Goal: Information Seeking & Learning: Learn about a topic

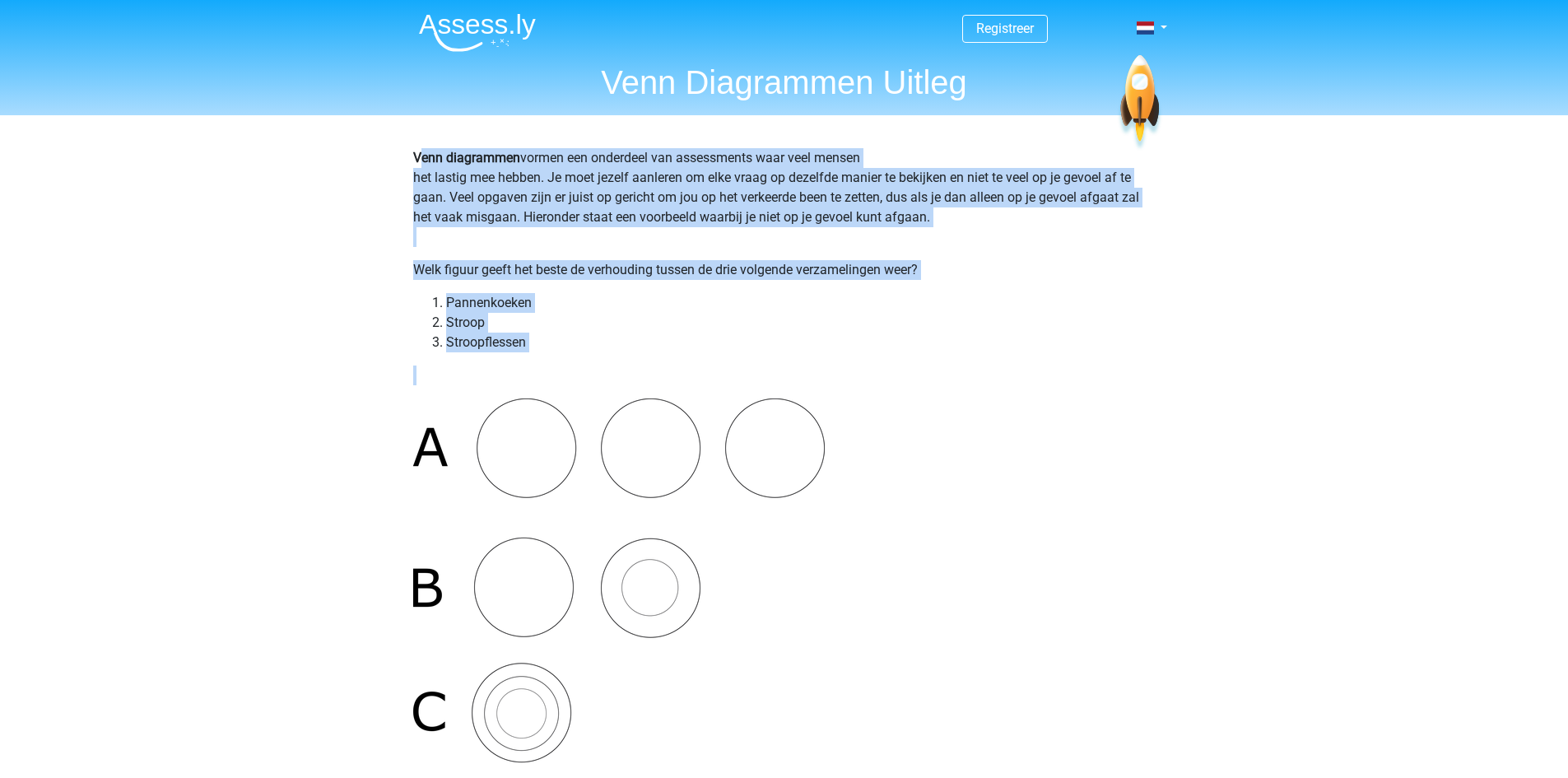
drag, startPoint x: 417, startPoint y: 156, endPoint x: 576, endPoint y: 365, distance: 262.6
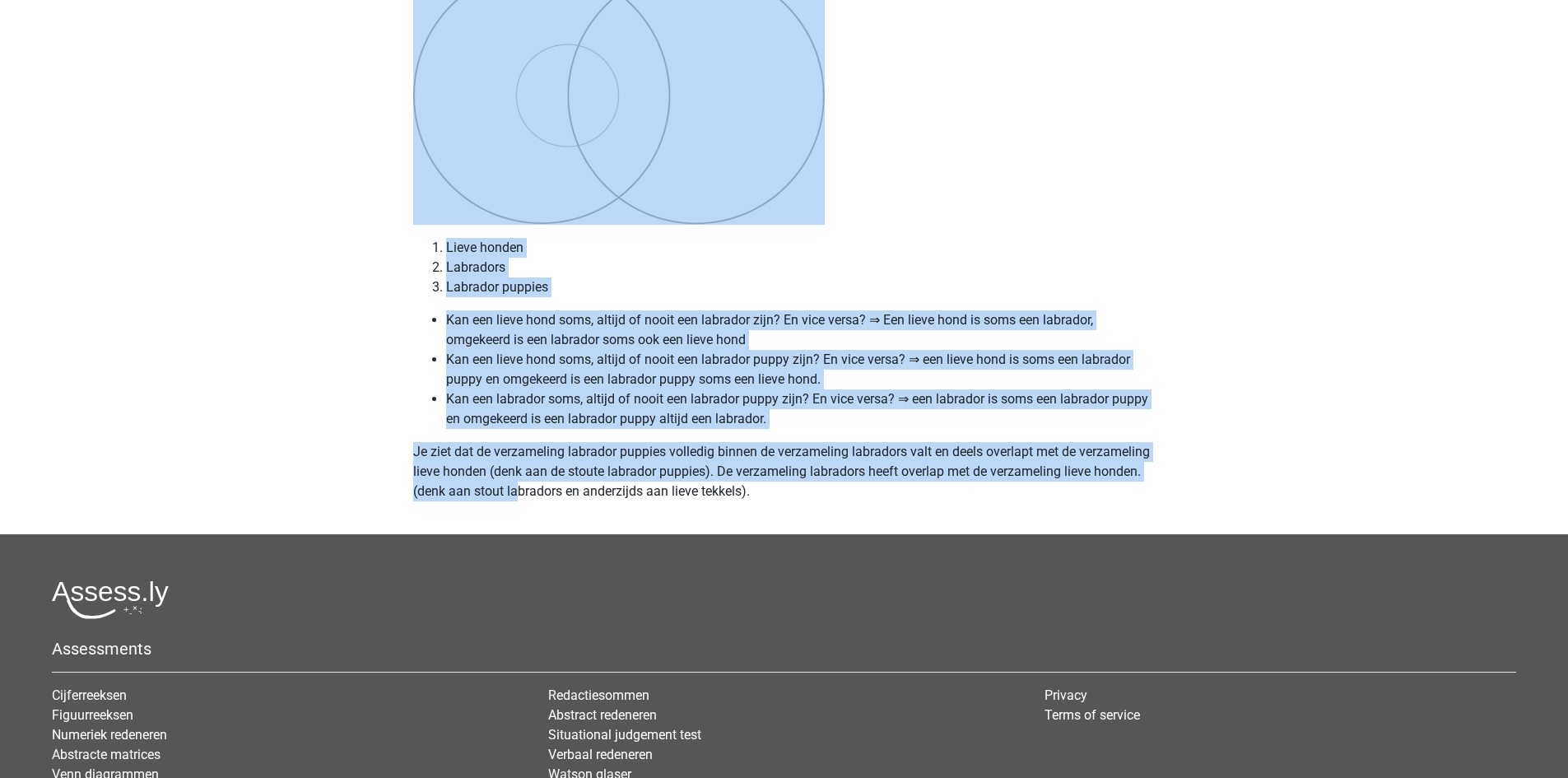
scroll to position [7038, 0]
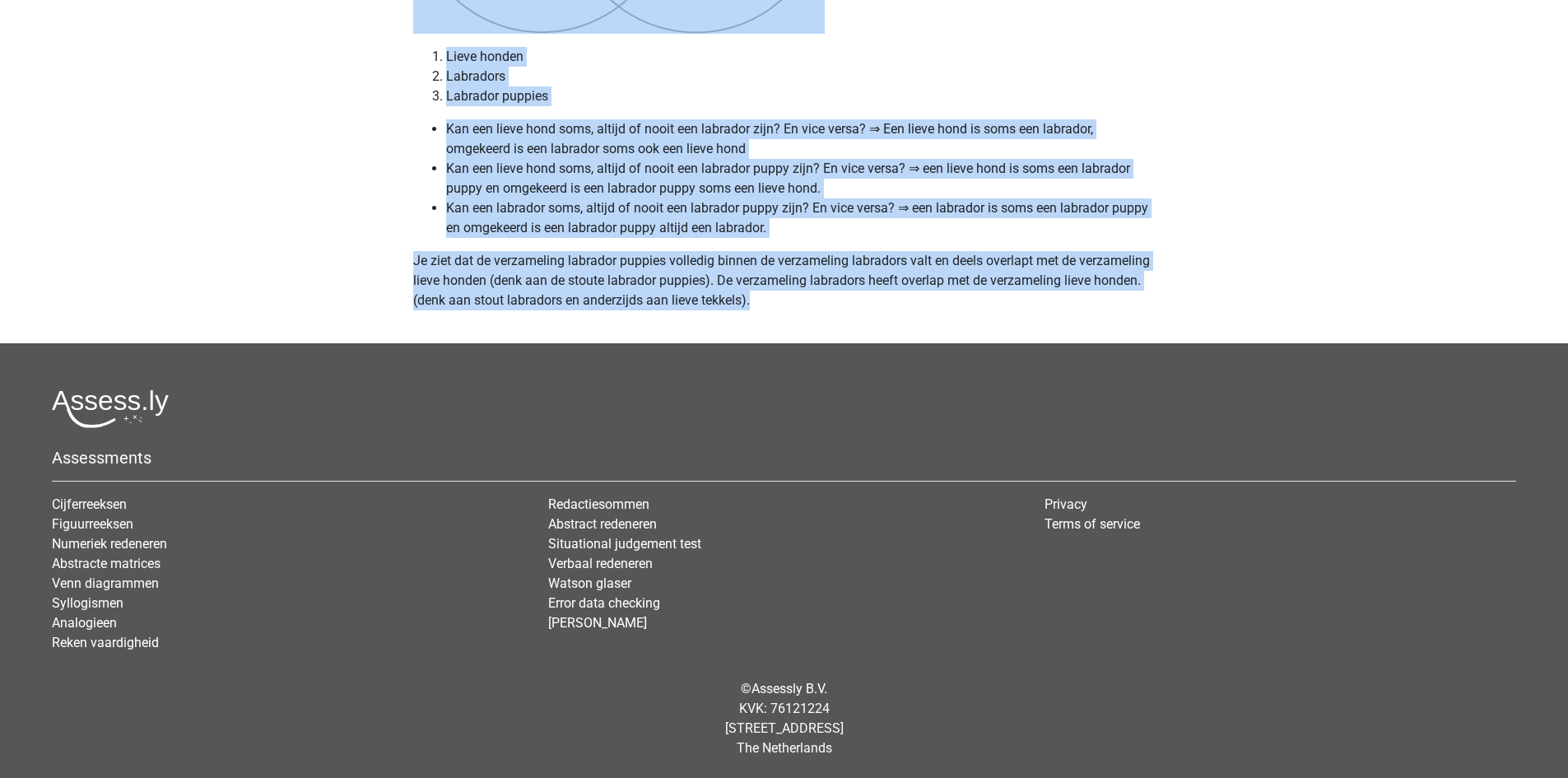
drag, startPoint x: 409, startPoint y: 149, endPoint x: 766, endPoint y: 305, distance: 389.6
copy div "Venn diagrammen vormen een onderdeel van assessments waar veel mensen het lasti…"
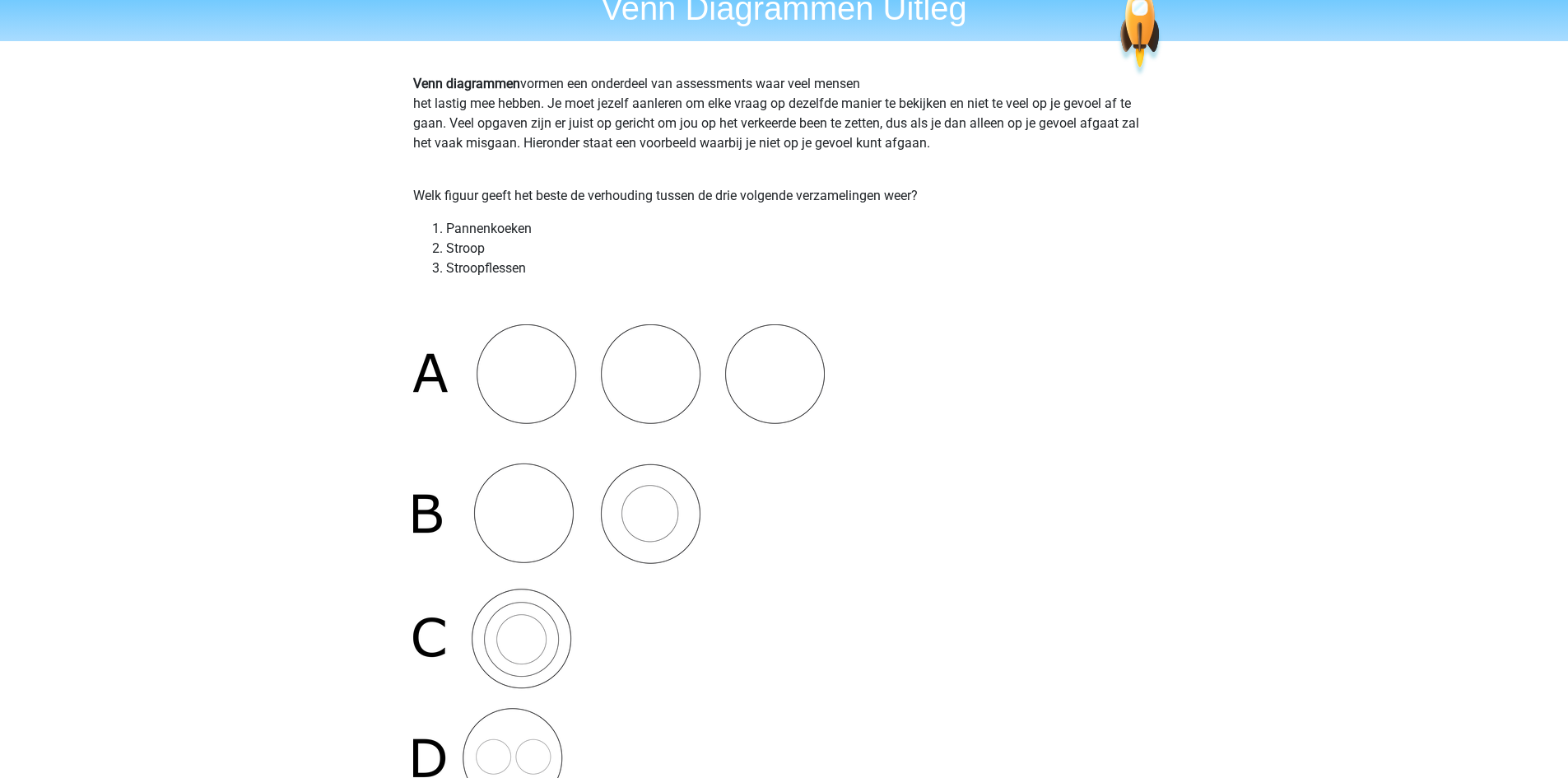
scroll to position [0, 0]
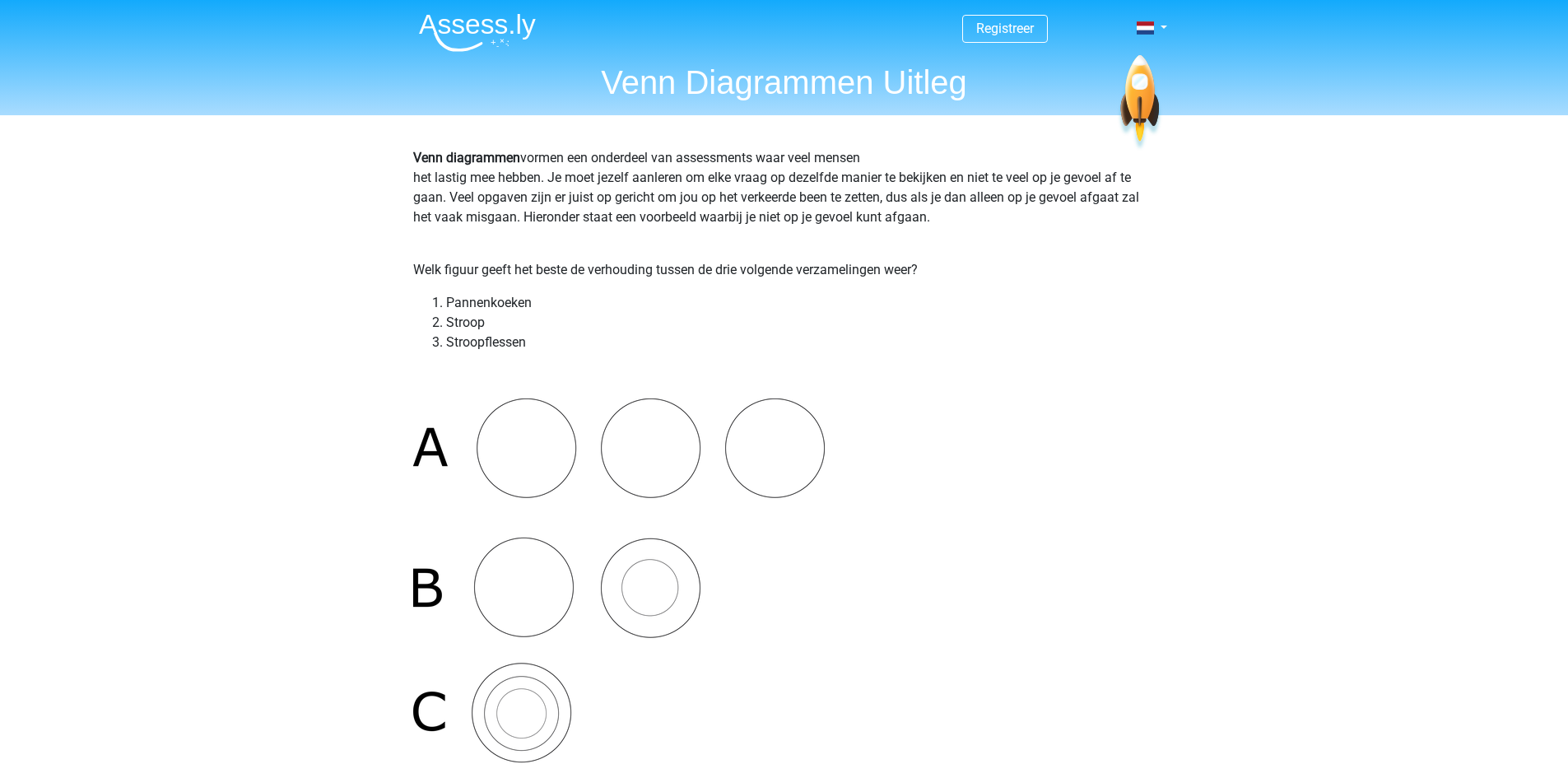
click at [503, 24] on img at bounding box center [477, 32] width 117 height 38
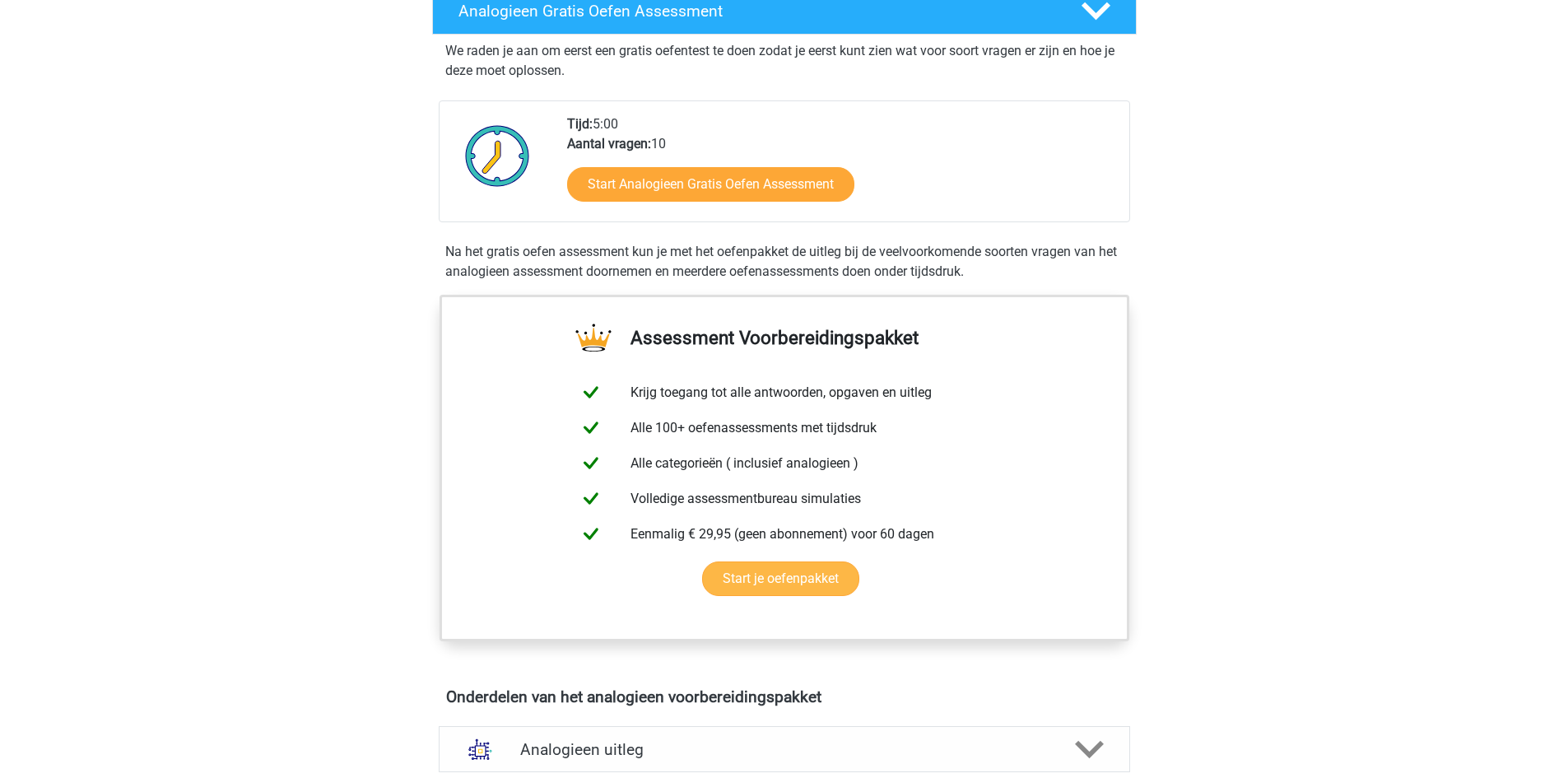
scroll to position [164, 0]
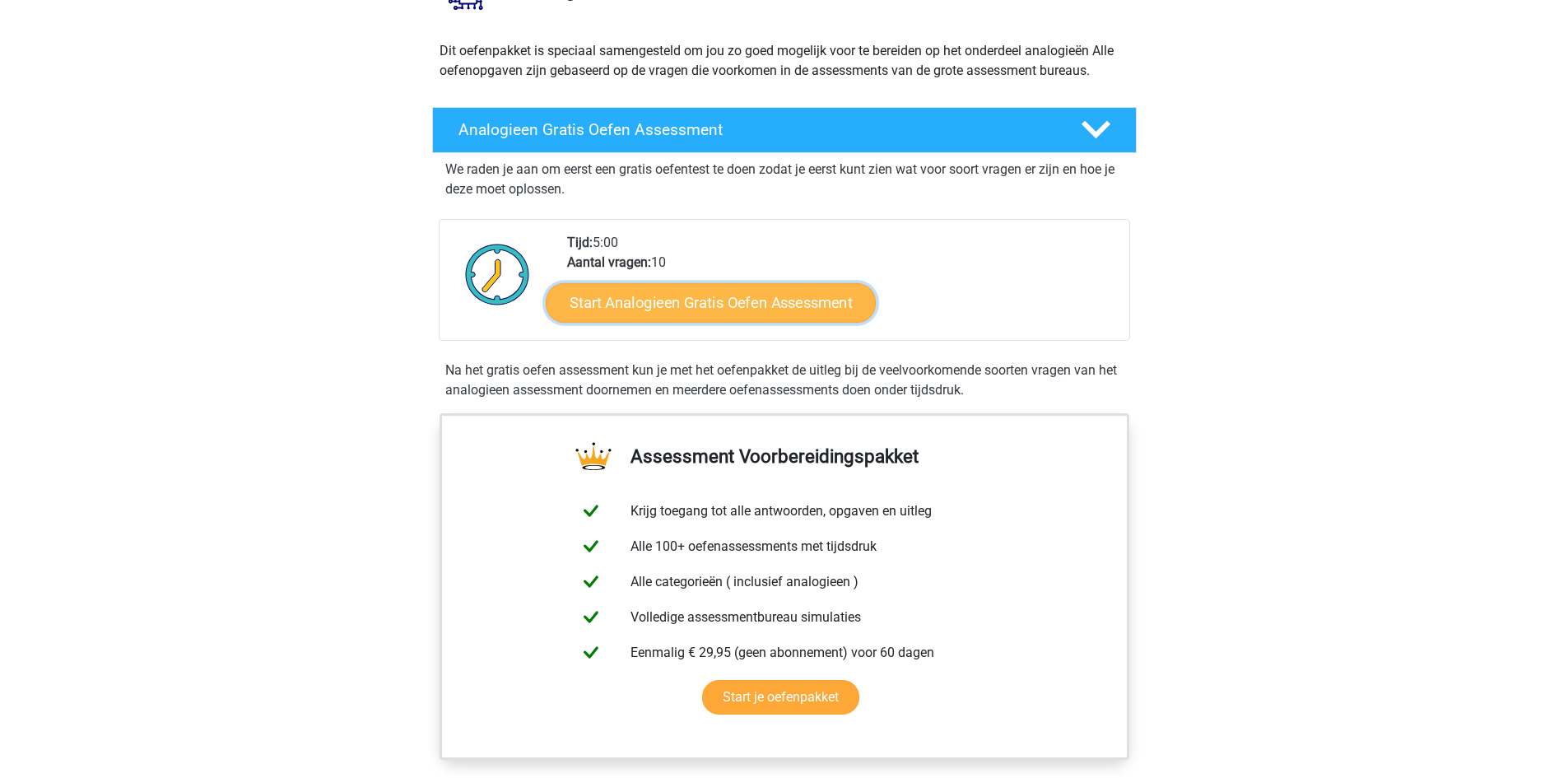
click at [689, 304] on link "Start Analogieen Gratis Oefen Assessment" at bounding box center [710, 302] width 330 height 39
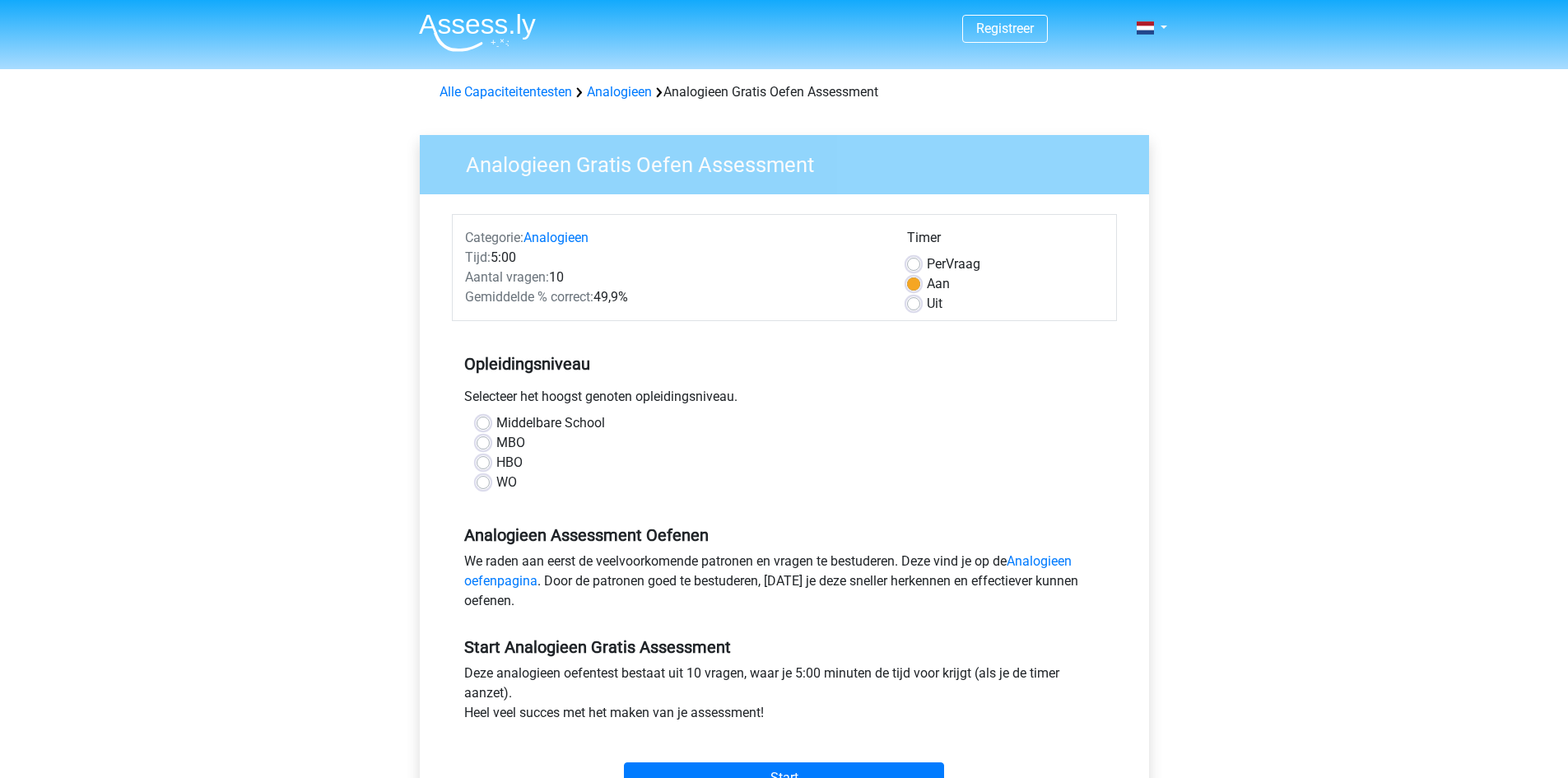
click at [496, 438] on label "MBO" at bounding box center [510, 443] width 29 height 20
click at [483, 438] on input "MBO" at bounding box center [483, 442] width 13 height 17
radio input "true"
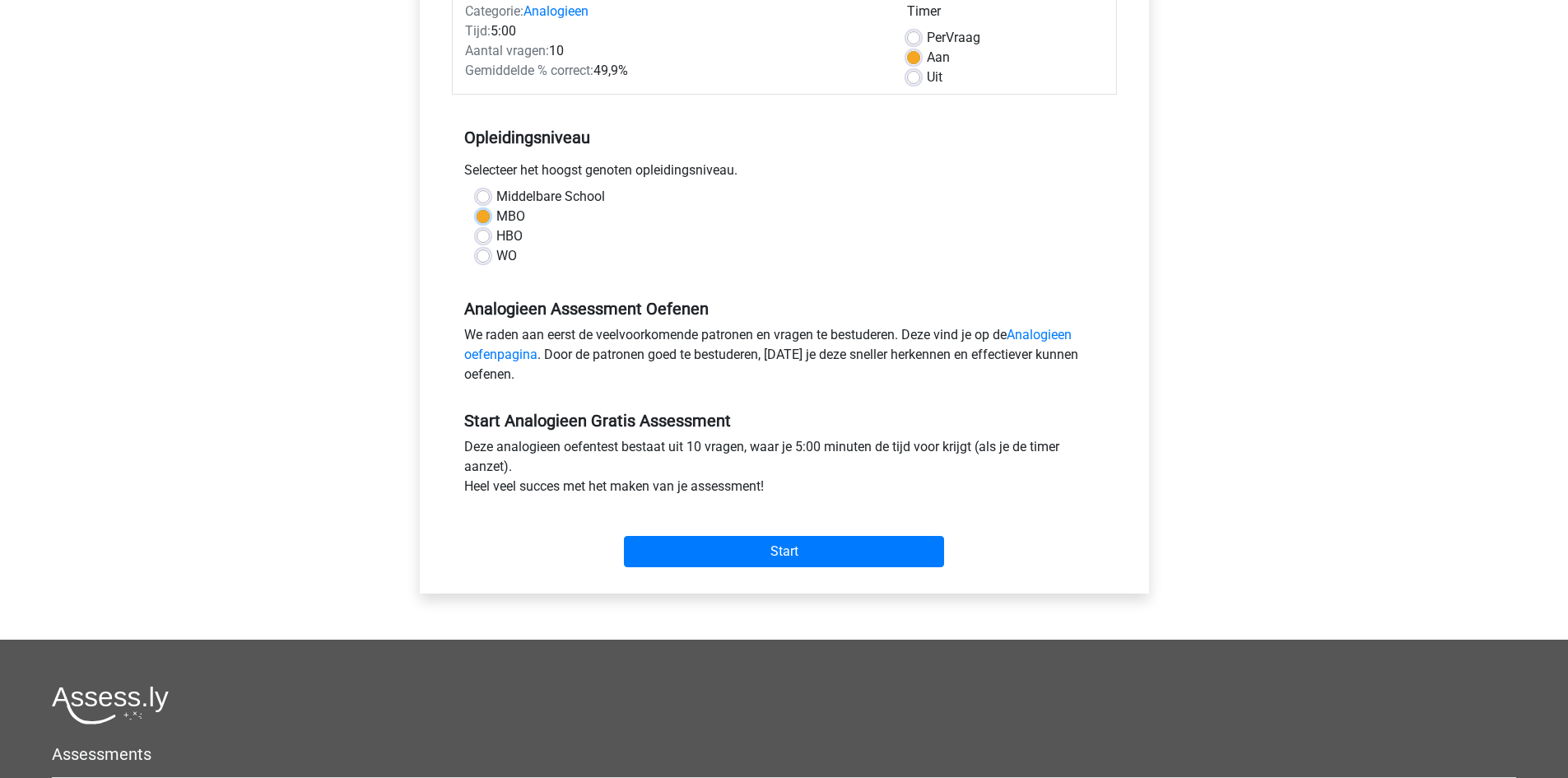
scroll to position [247, 0]
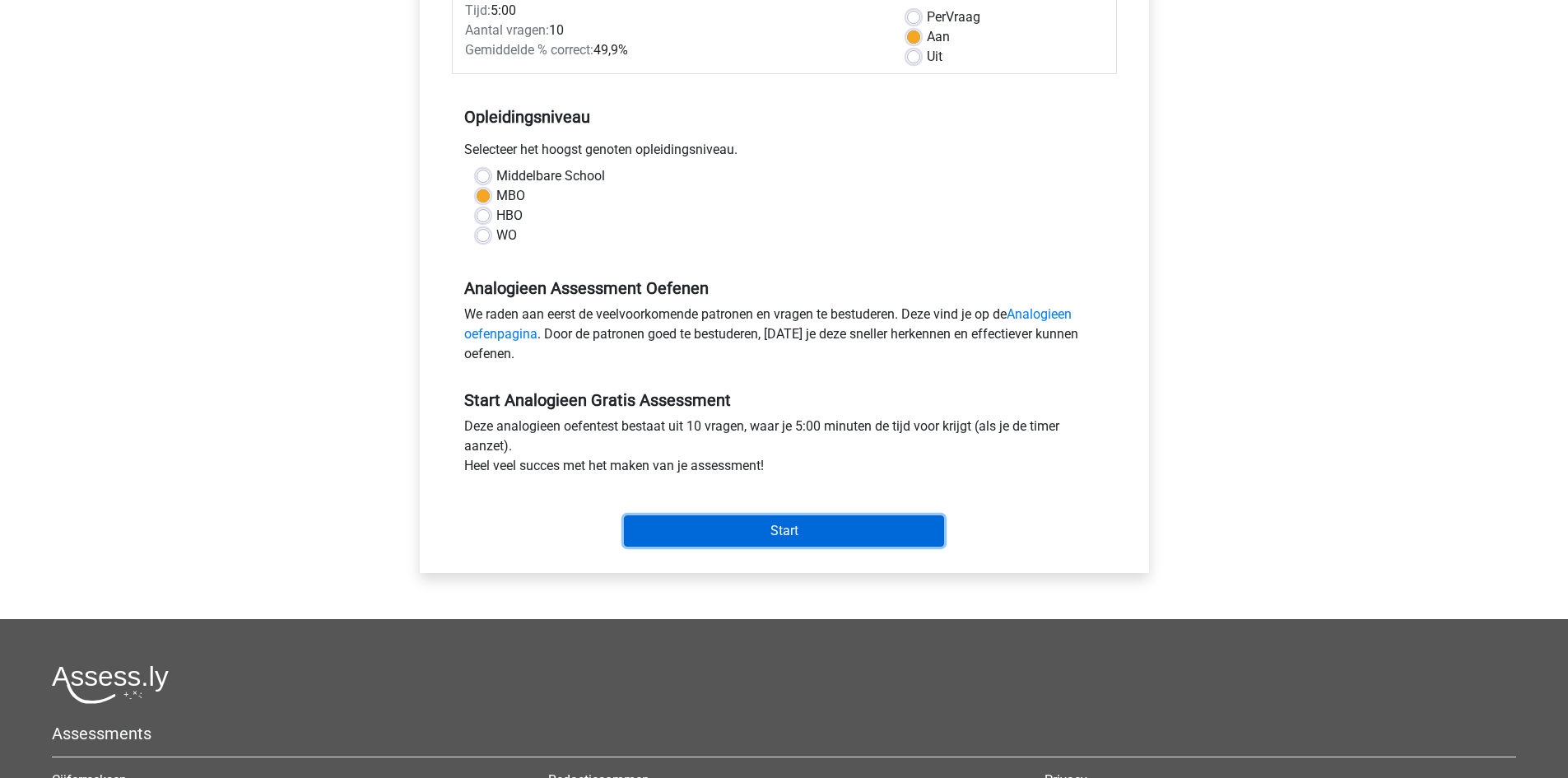
click at [776, 525] on input "Start" at bounding box center [784, 530] width 320 height 31
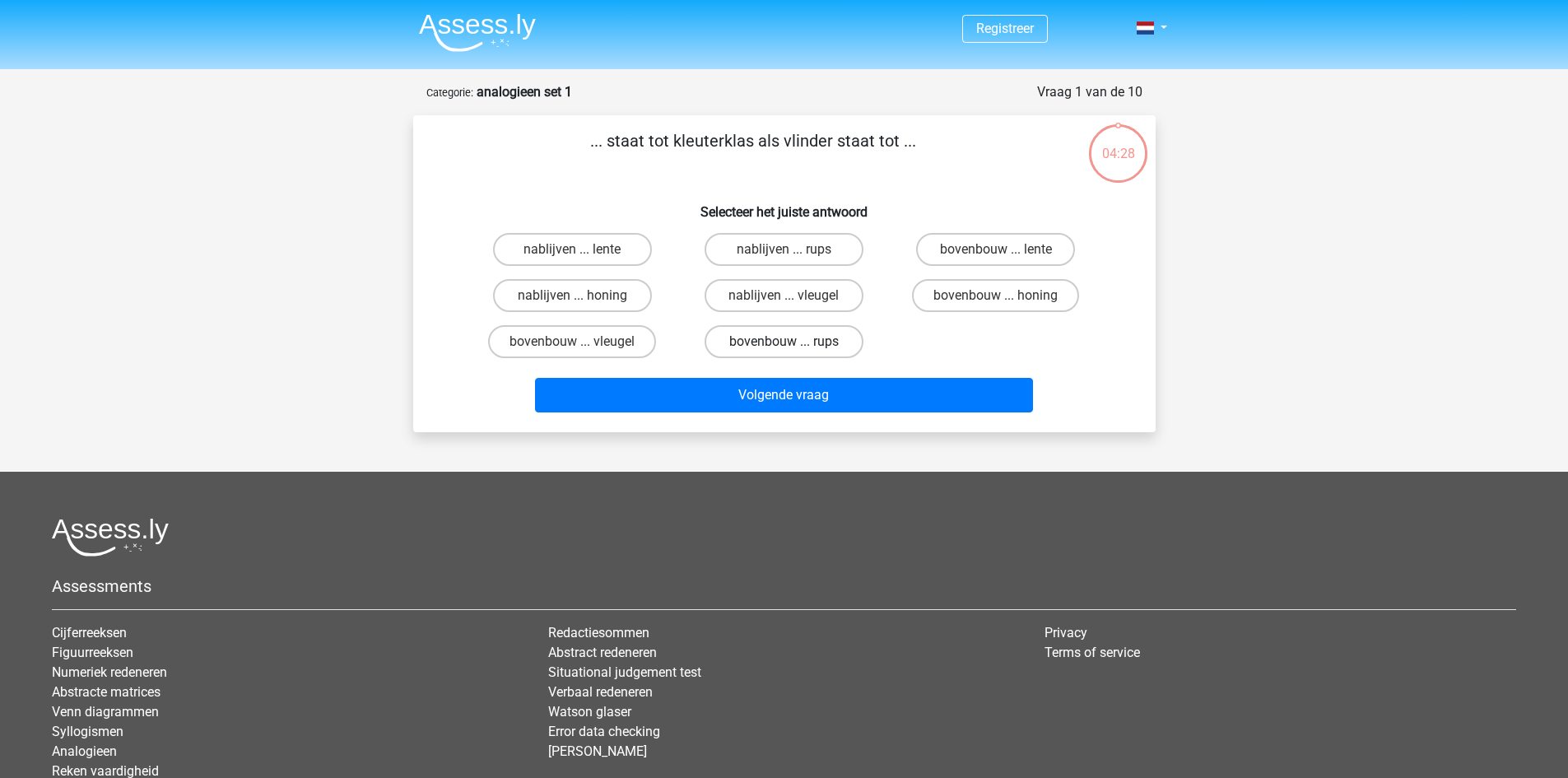
click at [780, 336] on label "bovenbouw ... rups" at bounding box center [784, 341] width 159 height 33
click at [784, 342] on input "bovenbouw ... rups" at bounding box center [788, 347] width 10 height 10
radio input "true"
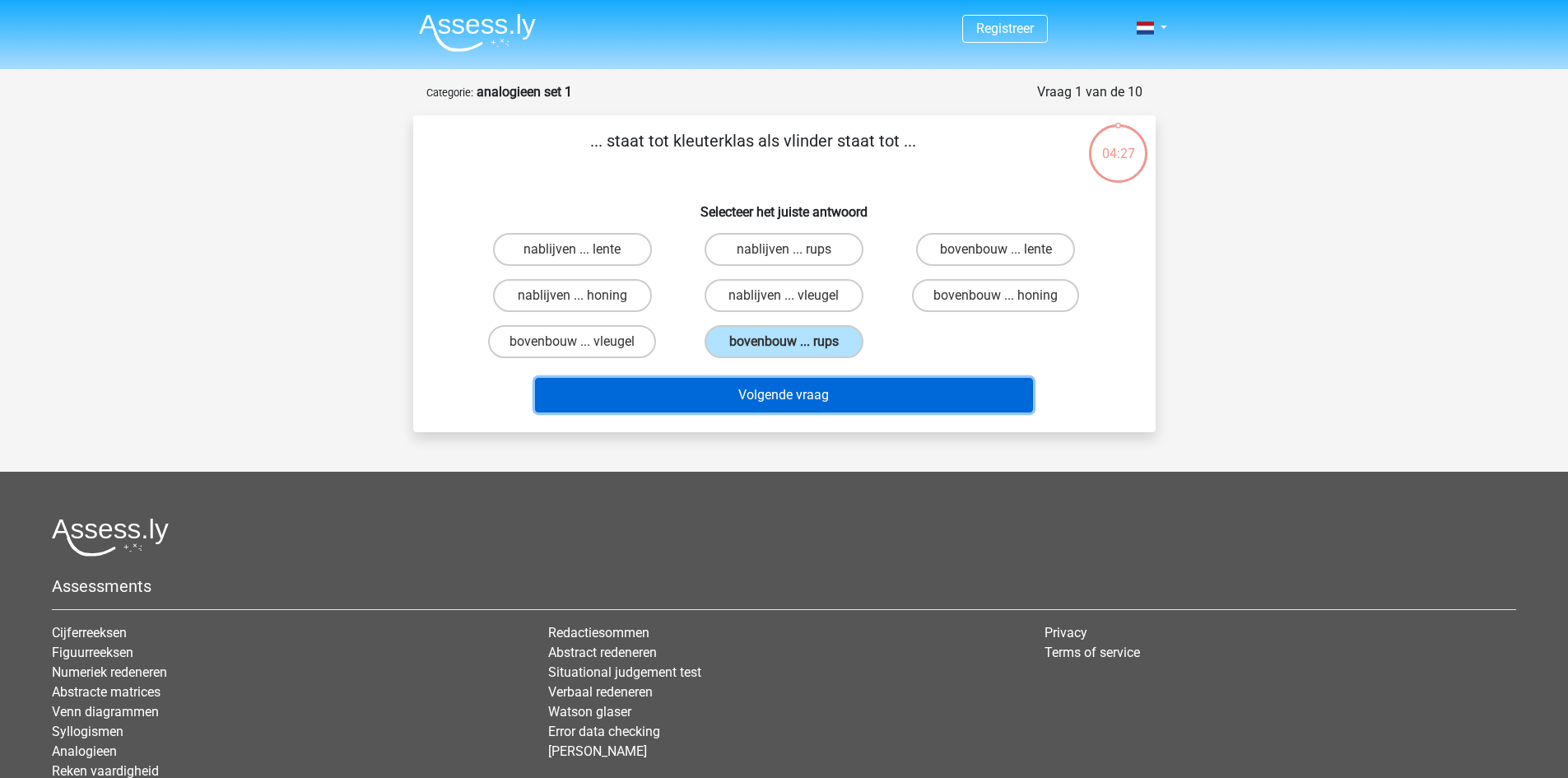
click at [792, 392] on button "Volgende vraag" at bounding box center [784, 395] width 498 height 35
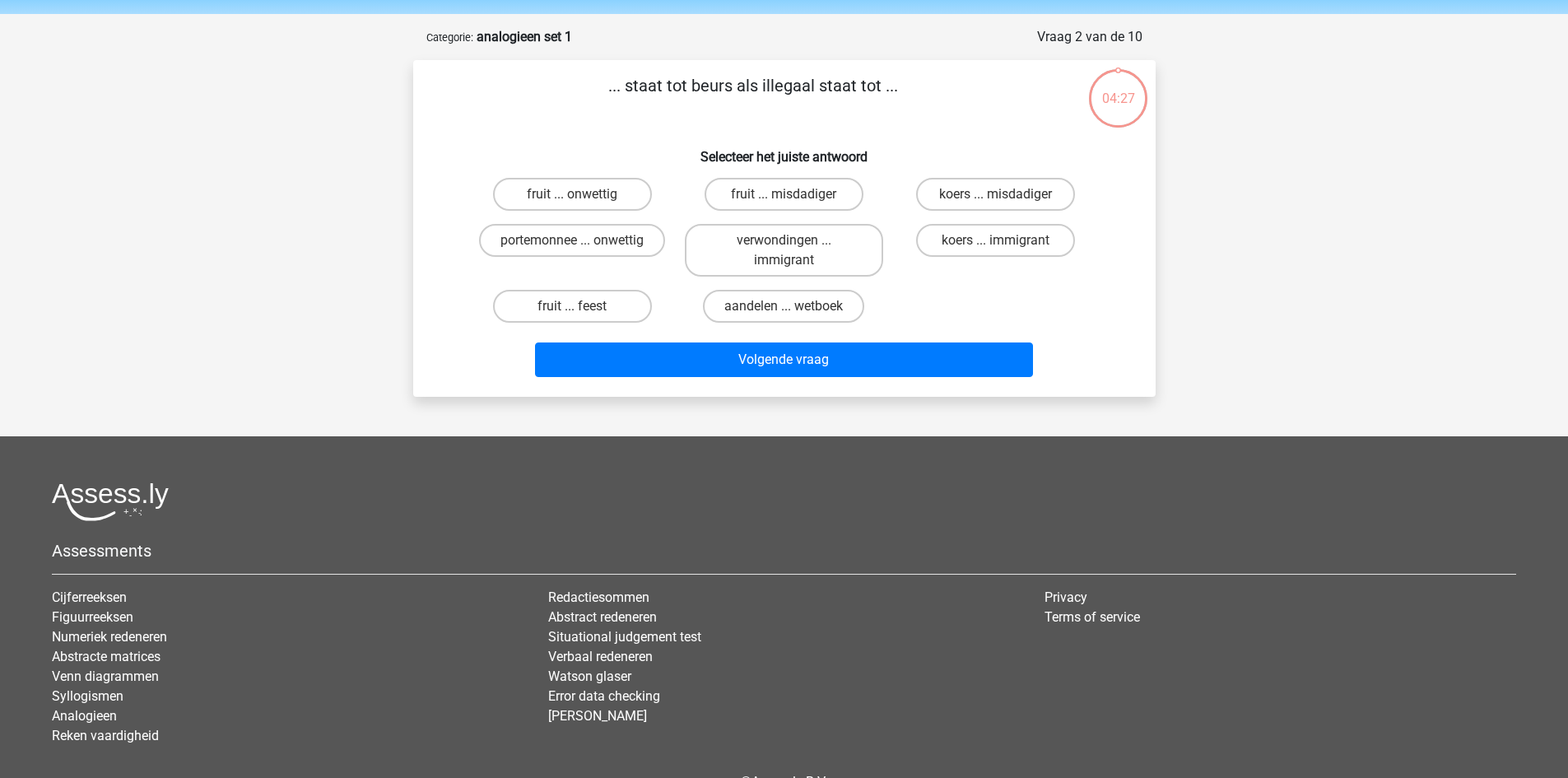
scroll to position [82, 0]
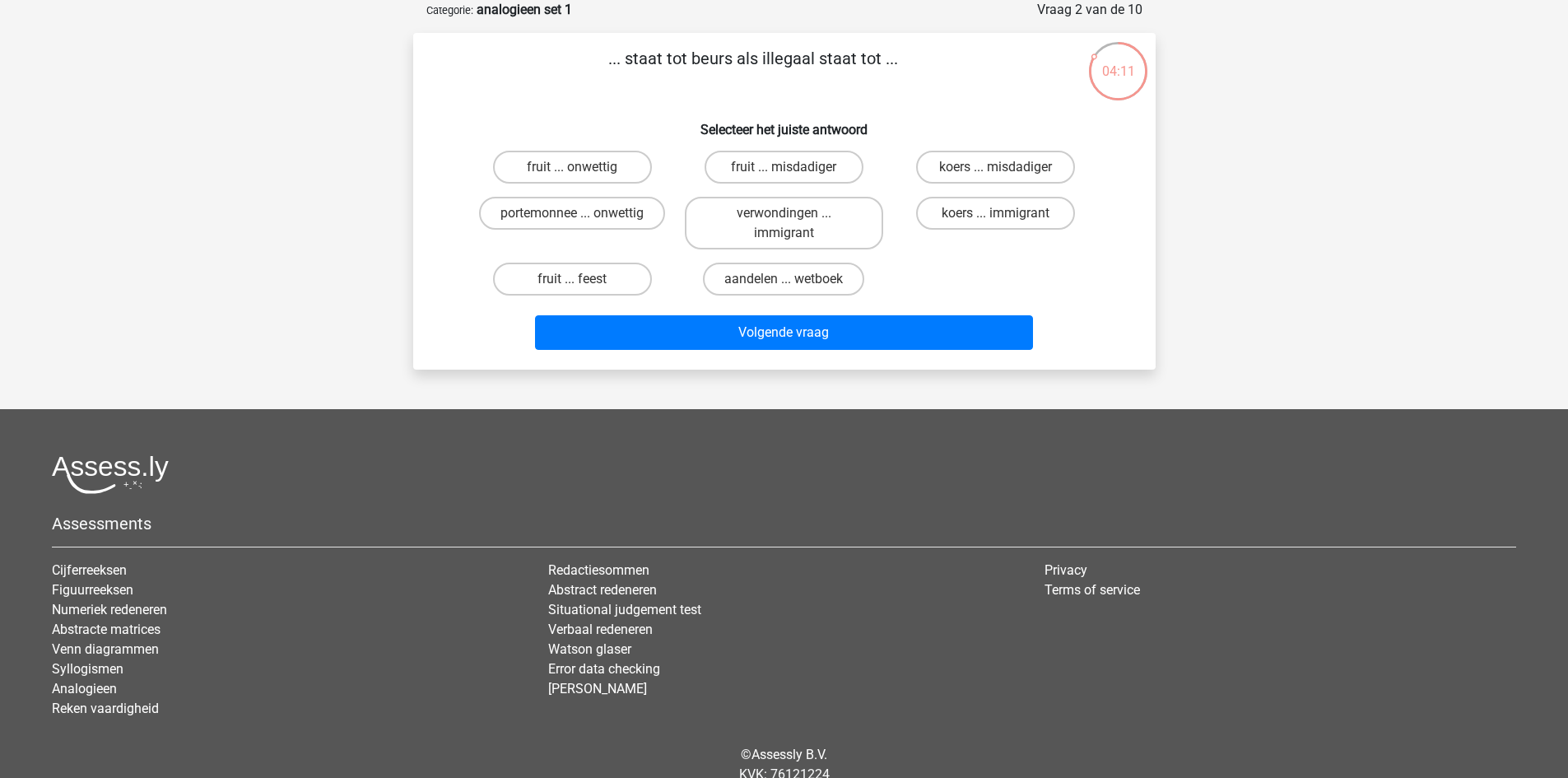
click at [578, 217] on input "portemonnee ... onwettig" at bounding box center [577, 218] width 10 height 10
radio input "true"
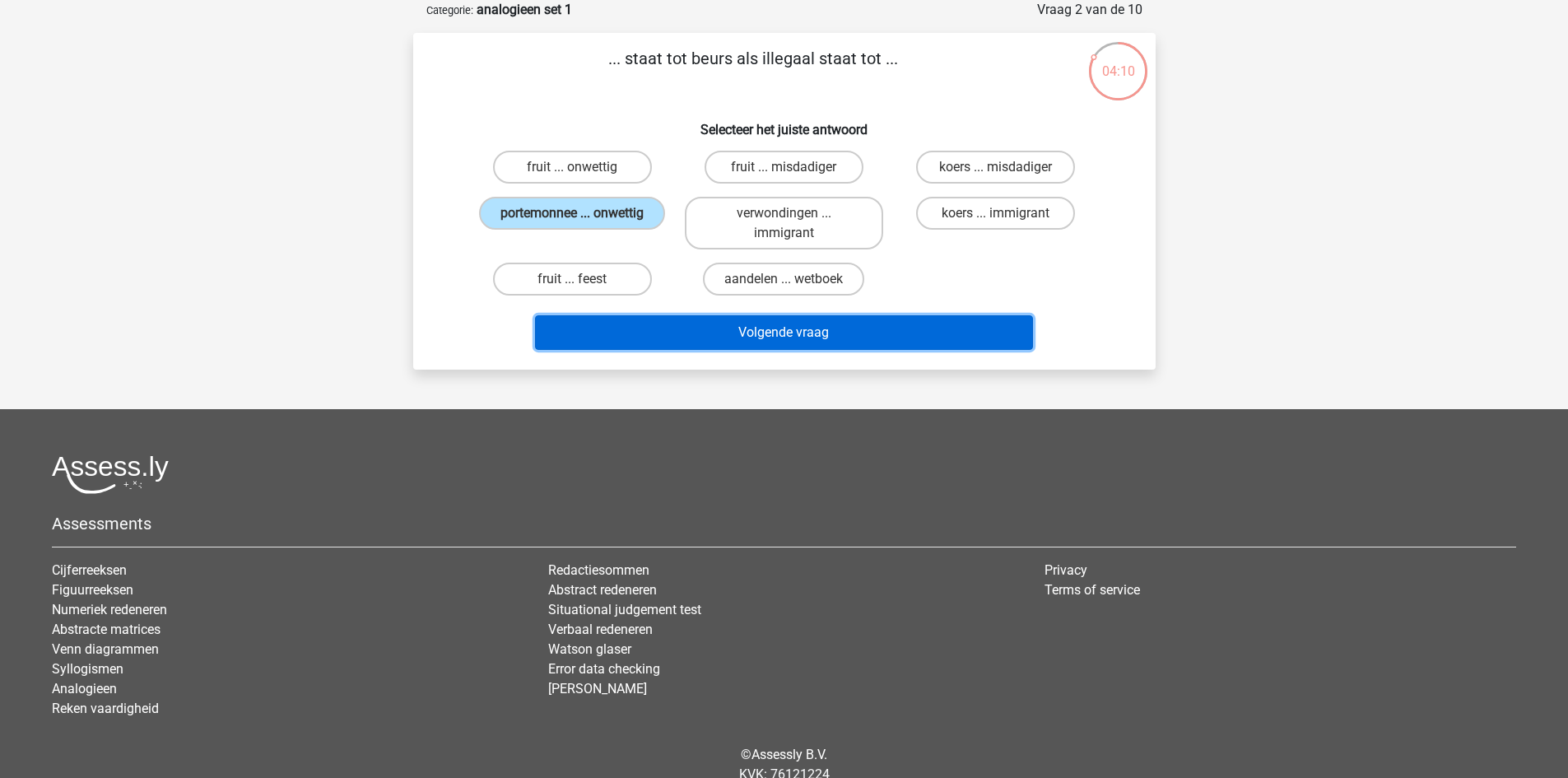
click at [761, 332] on button "Volgende vraag" at bounding box center [784, 332] width 498 height 35
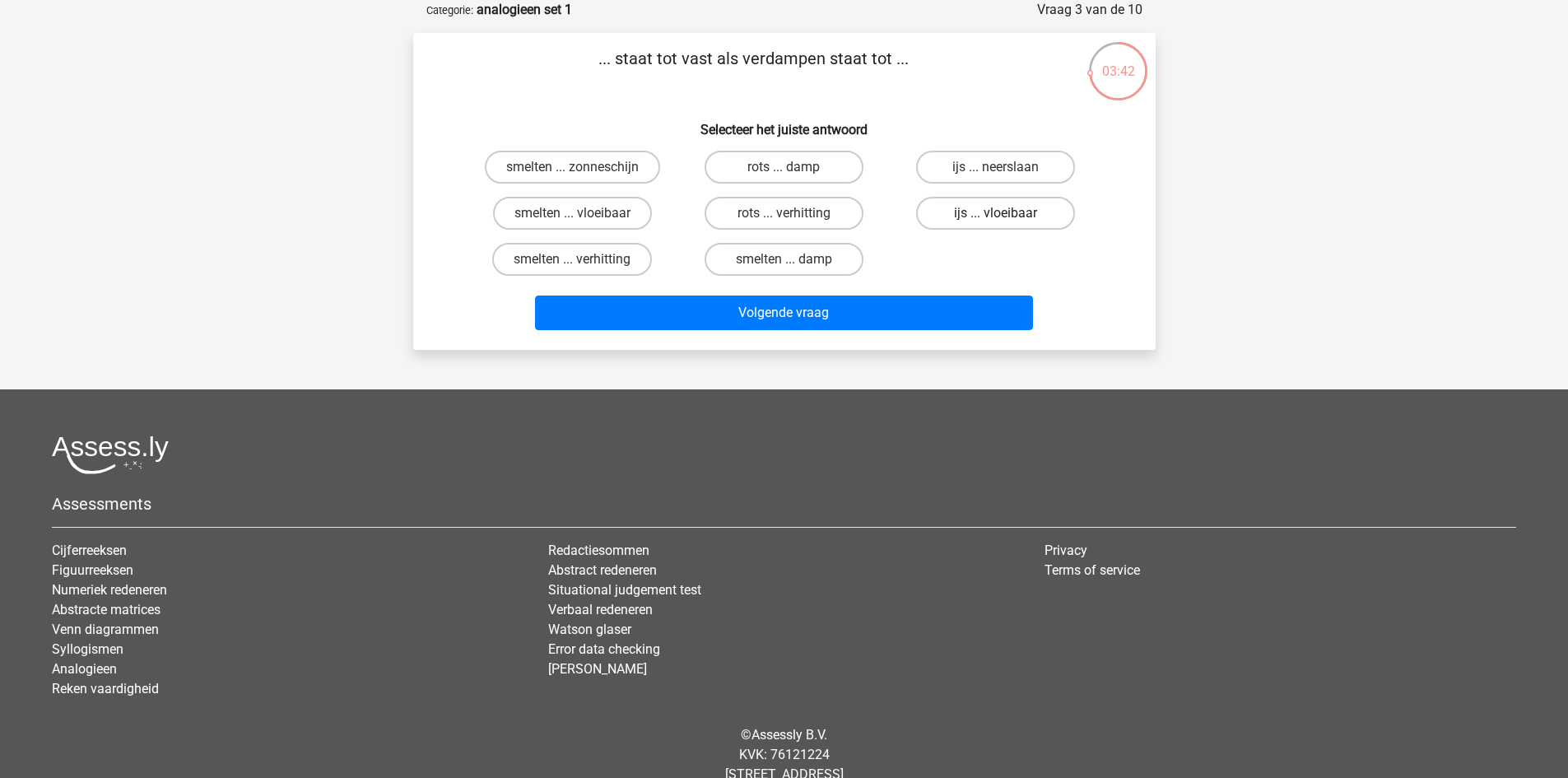
click at [965, 219] on label "ijs ... vloeibaar" at bounding box center [996, 213] width 159 height 33
click at [996, 219] on input "ijs ... vloeibaar" at bounding box center [1001, 218] width 10 height 10
radio input "true"
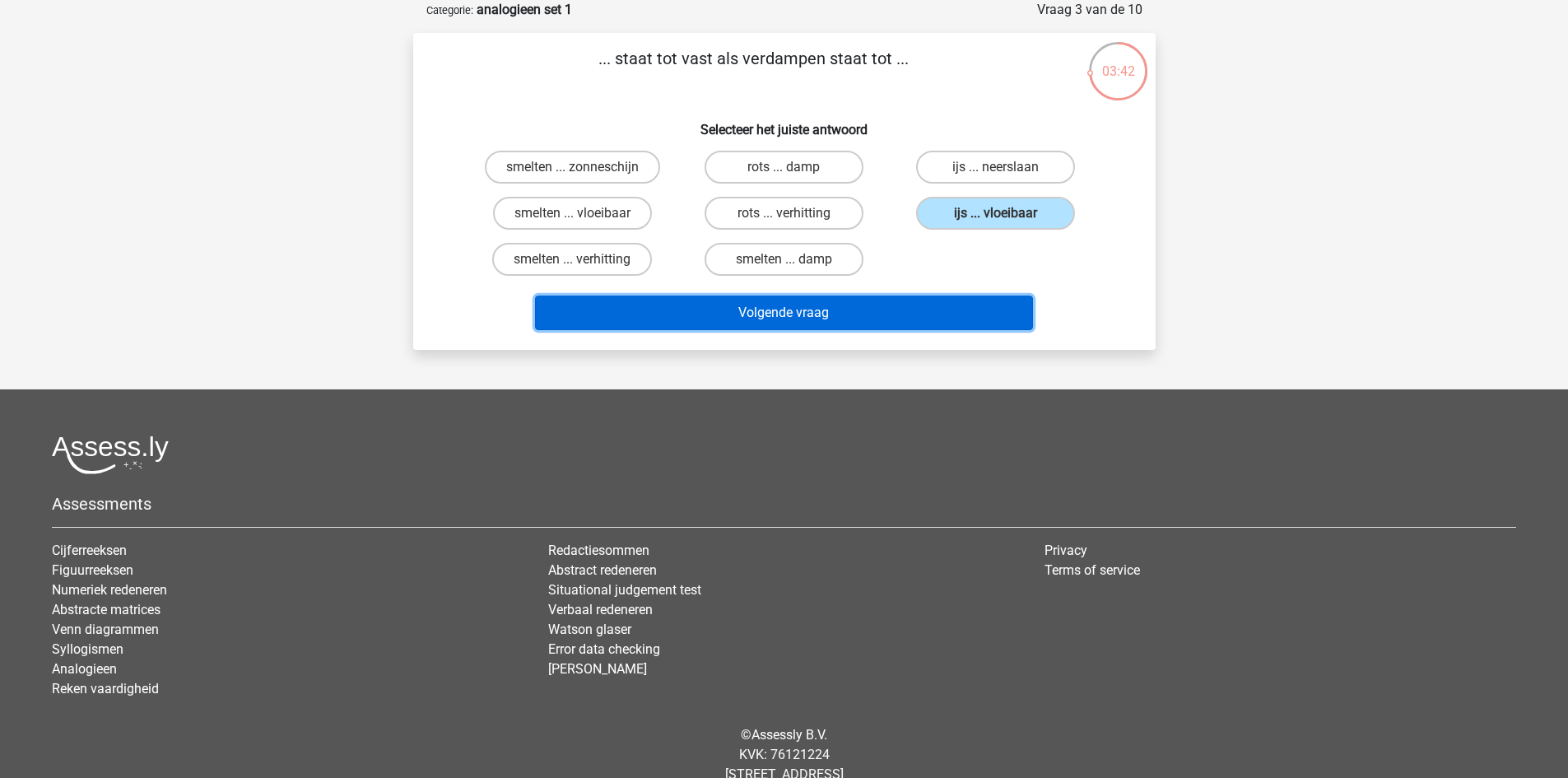
click at [830, 316] on button "Volgende vraag" at bounding box center [784, 312] width 498 height 35
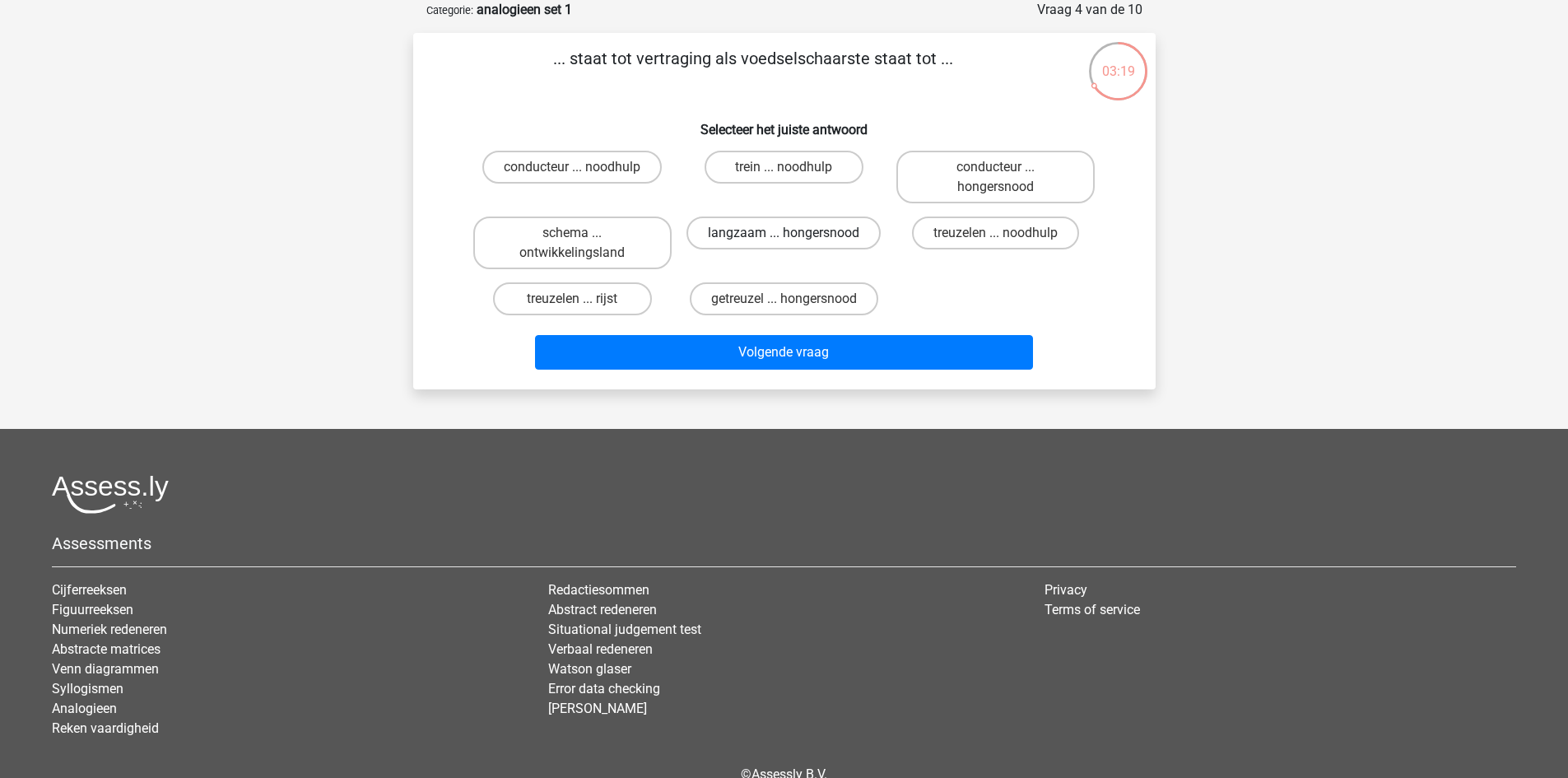
click at [779, 233] on label "langzaam ... hongersnood" at bounding box center [784, 233] width 194 height 33
click at [784, 233] on input "langzaam ... hongersnood" at bounding box center [788, 237] width 10 height 10
radio input "true"
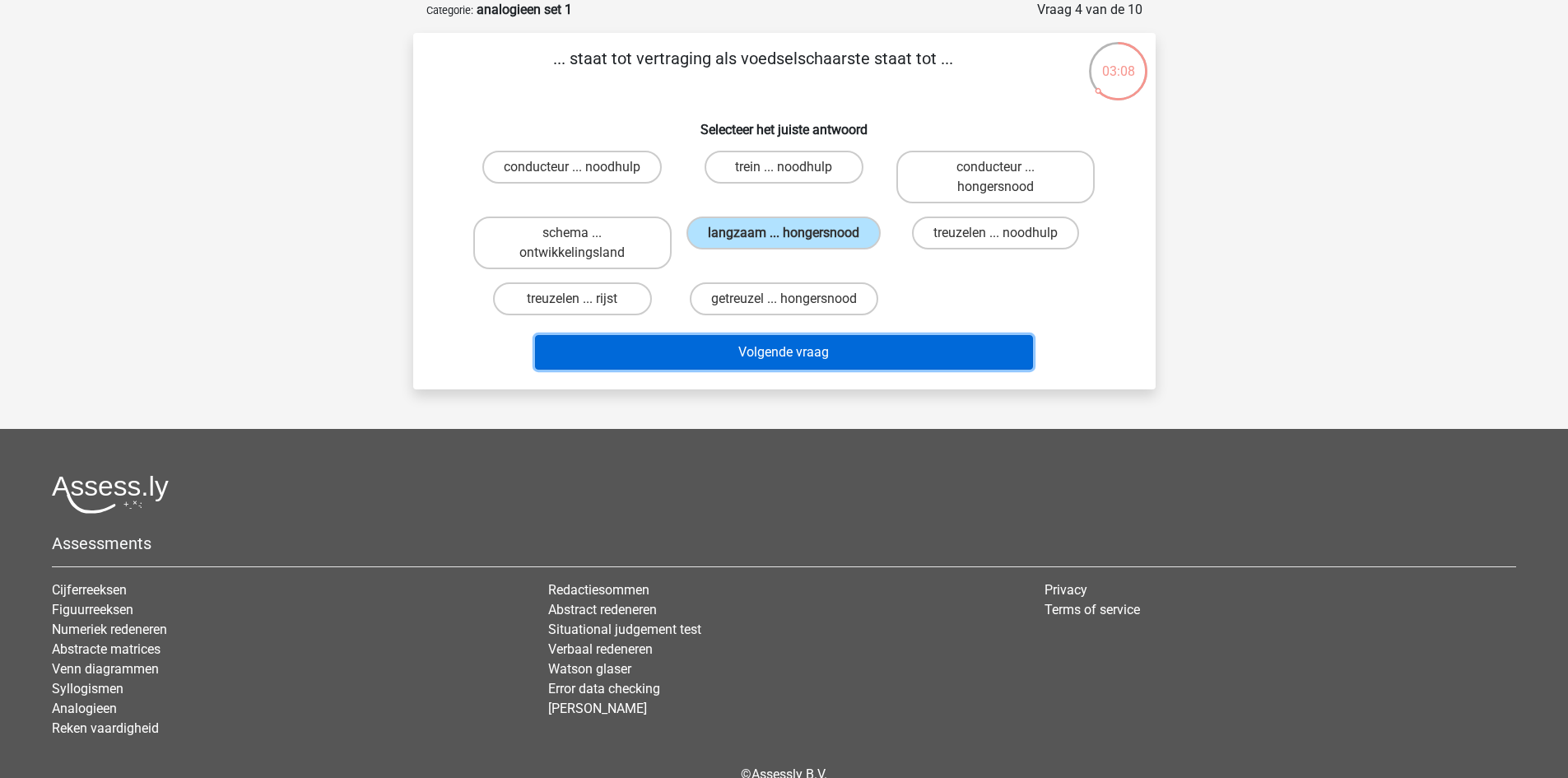
click at [790, 348] on button "Volgende vraag" at bounding box center [784, 352] width 498 height 35
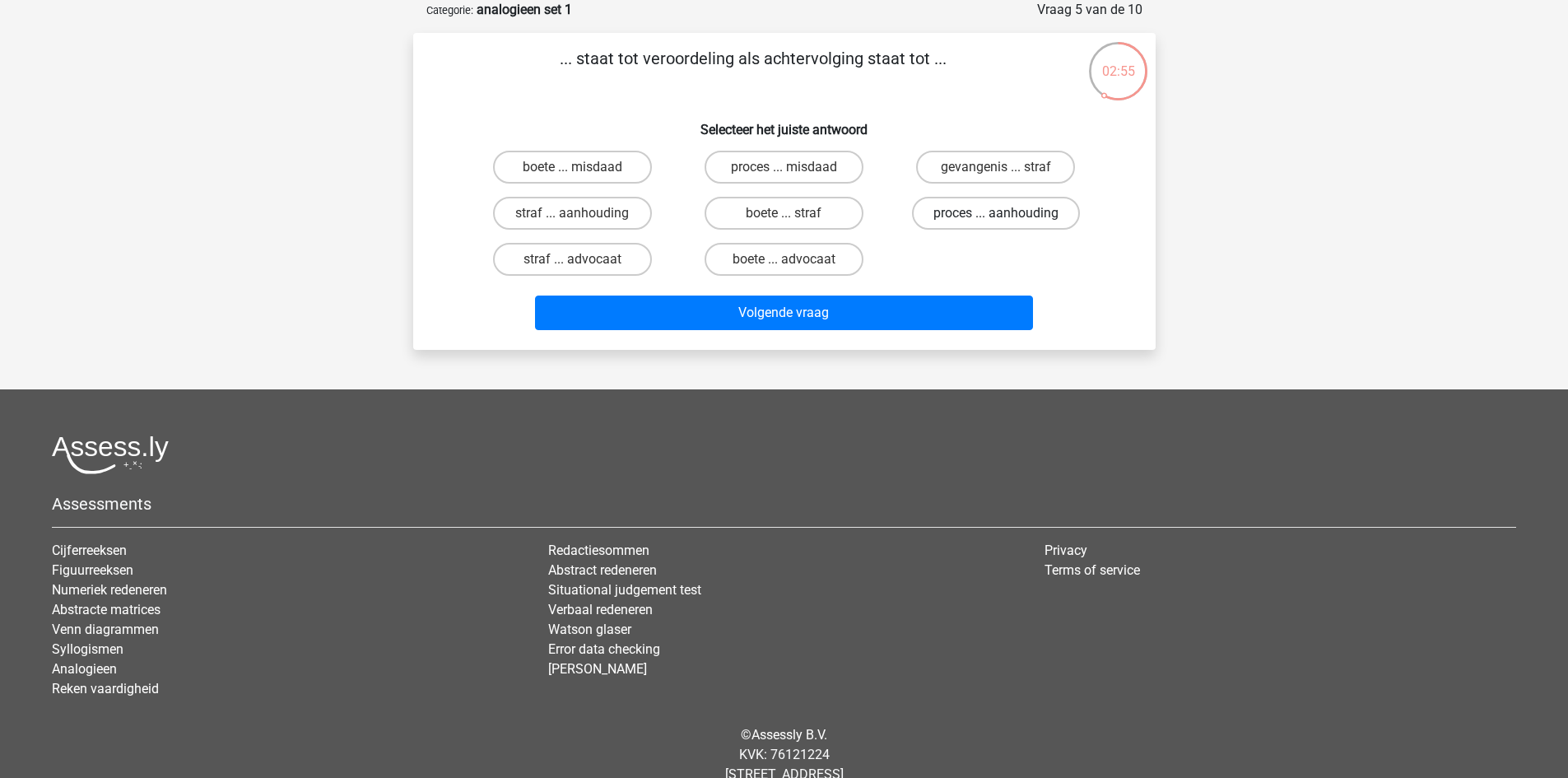
click at [954, 216] on label "proces ... aanhouding" at bounding box center [996, 213] width 168 height 33
click at [996, 216] on input "proces ... aanhouding" at bounding box center [1001, 218] width 10 height 10
radio input "true"
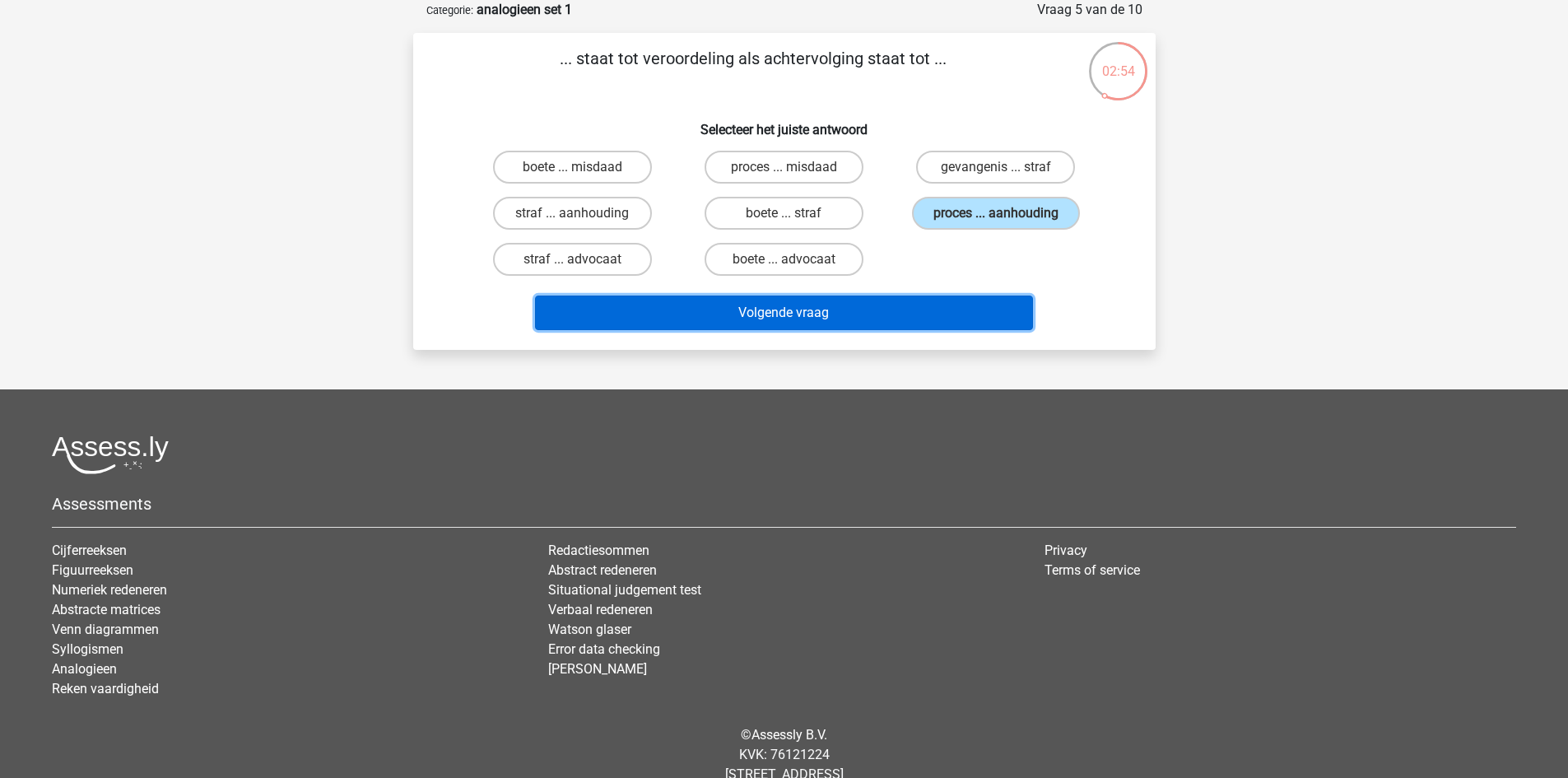
click at [823, 316] on button "Volgende vraag" at bounding box center [784, 312] width 498 height 35
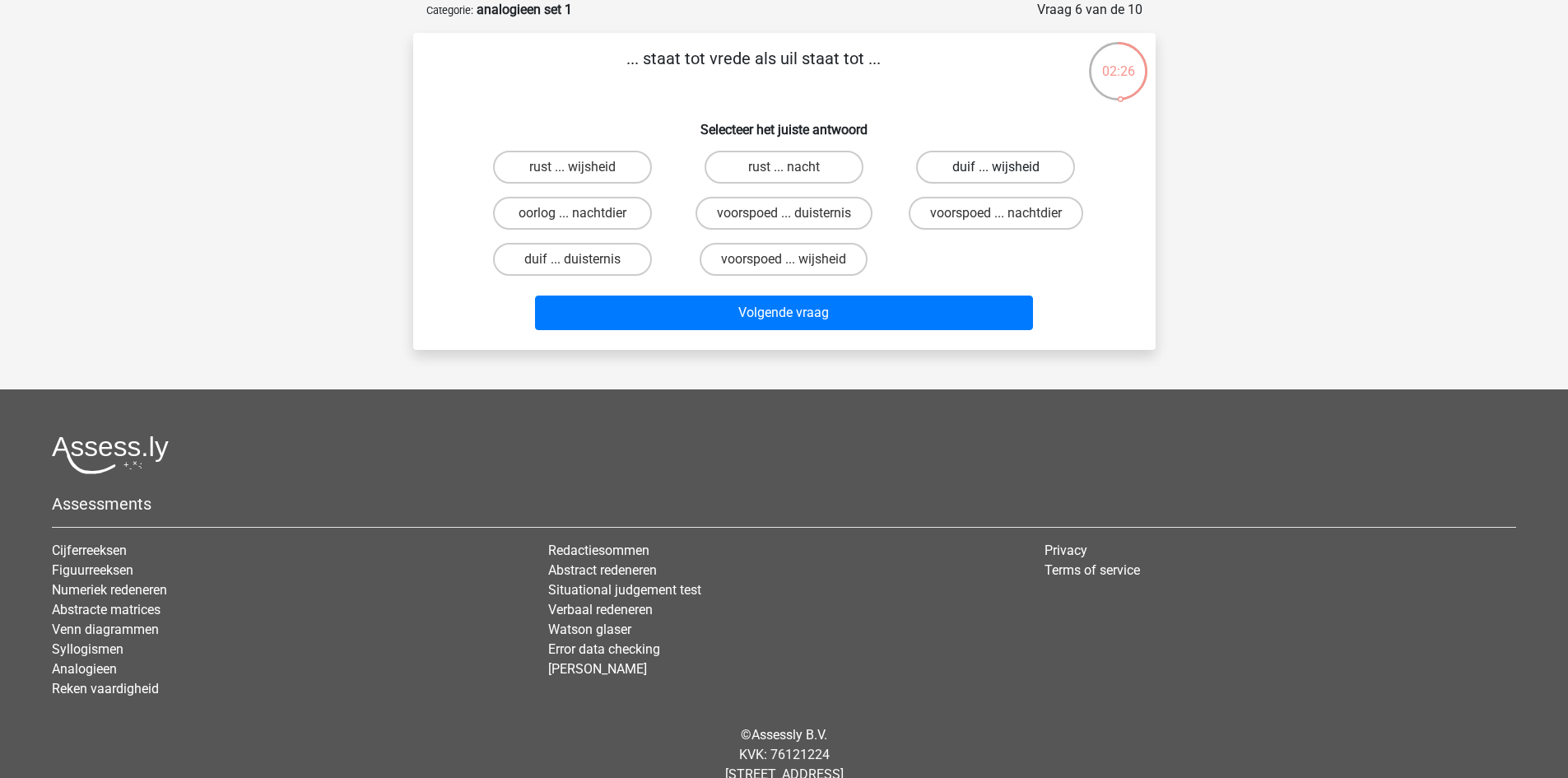
click at [959, 165] on label "duif ... wijsheid" at bounding box center [996, 166] width 159 height 33
click at [996, 167] on input "duif ... wijsheid" at bounding box center [1001, 172] width 10 height 10
radio input "true"
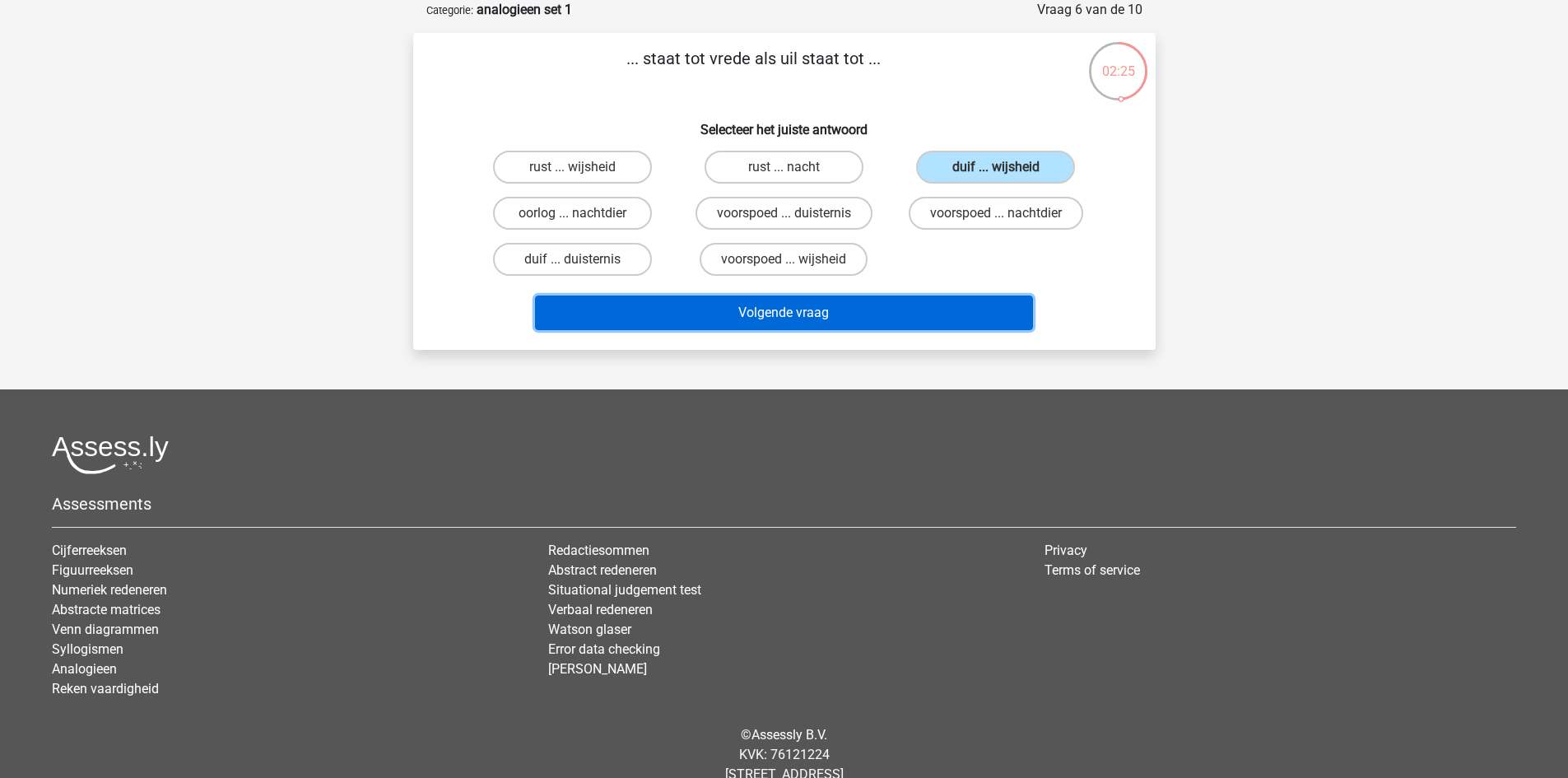
click at [818, 309] on button "Volgende vraag" at bounding box center [784, 312] width 498 height 35
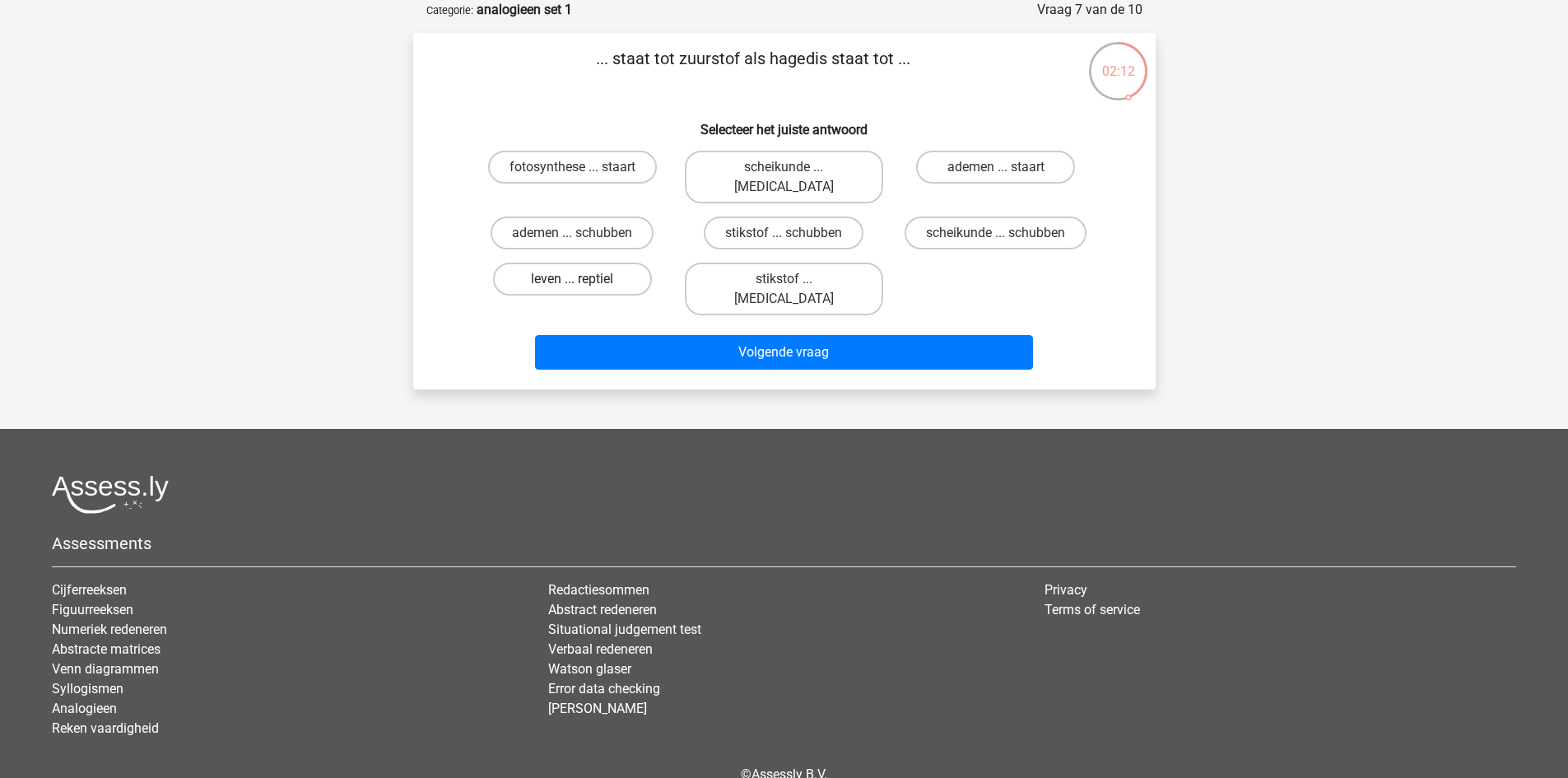
click at [585, 262] on label "leven ... reptiel" at bounding box center [572, 278] width 159 height 33
click at [583, 279] on input "leven ... reptiel" at bounding box center [577, 284] width 10 height 10
radio input "true"
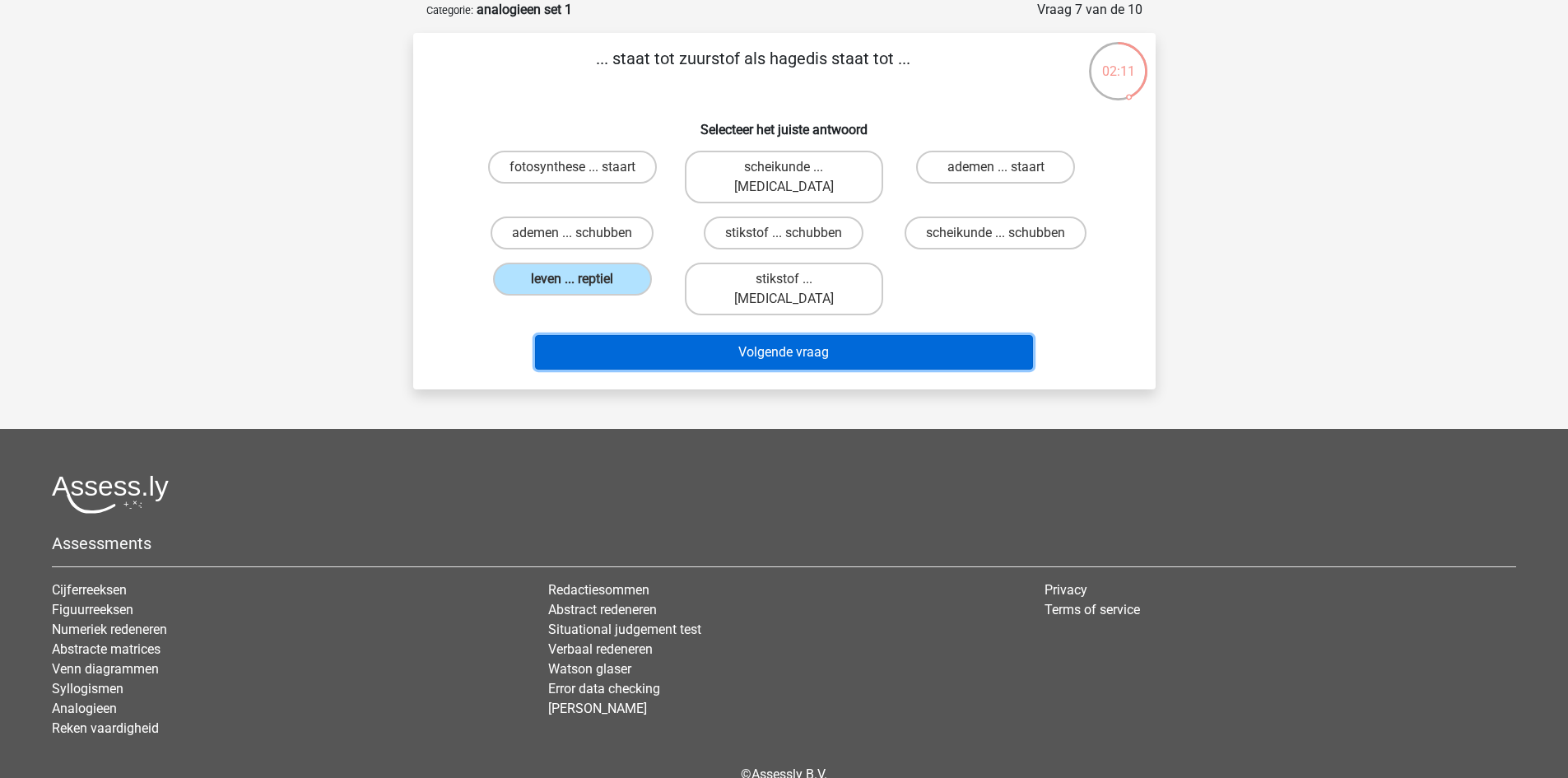
click at [788, 335] on button "Volgende vraag" at bounding box center [784, 352] width 498 height 35
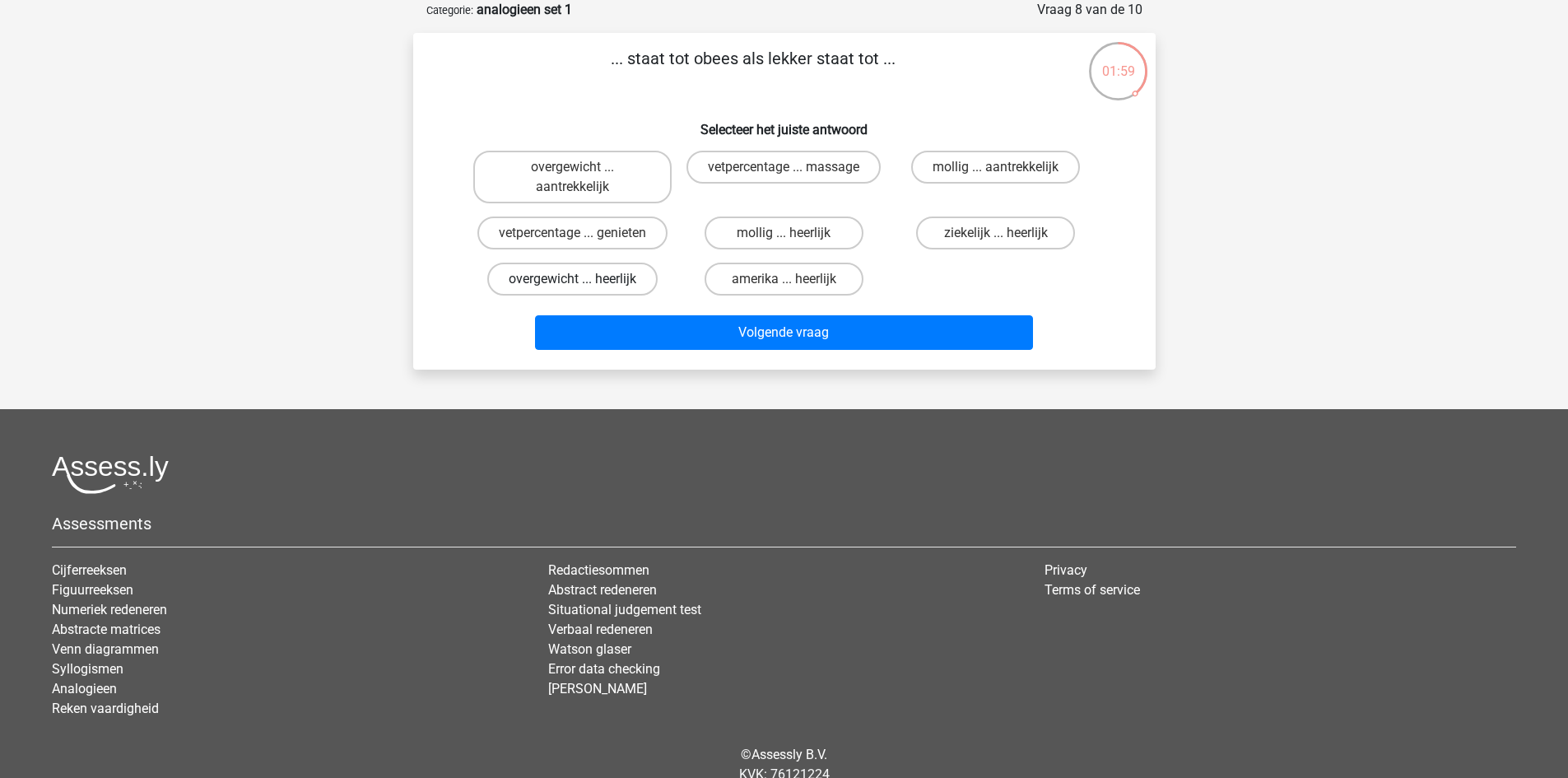
click at [599, 280] on label "overgewicht ... heerlijk" at bounding box center [572, 278] width 170 height 33
click at [583, 280] on input "overgewicht ... heerlijk" at bounding box center [577, 284] width 10 height 10
radio input "true"
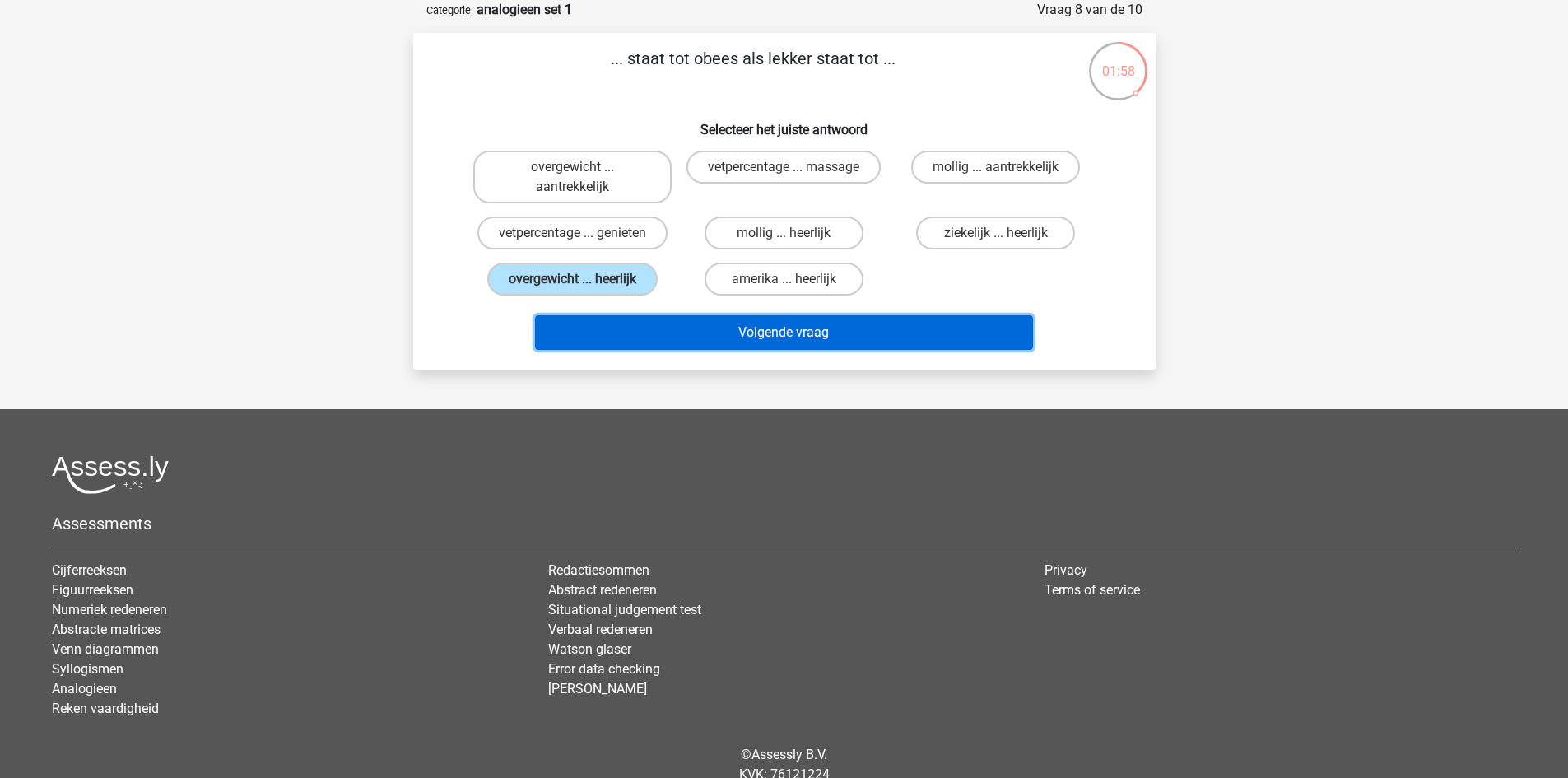
click at [764, 329] on button "Volgende vraag" at bounding box center [784, 332] width 498 height 35
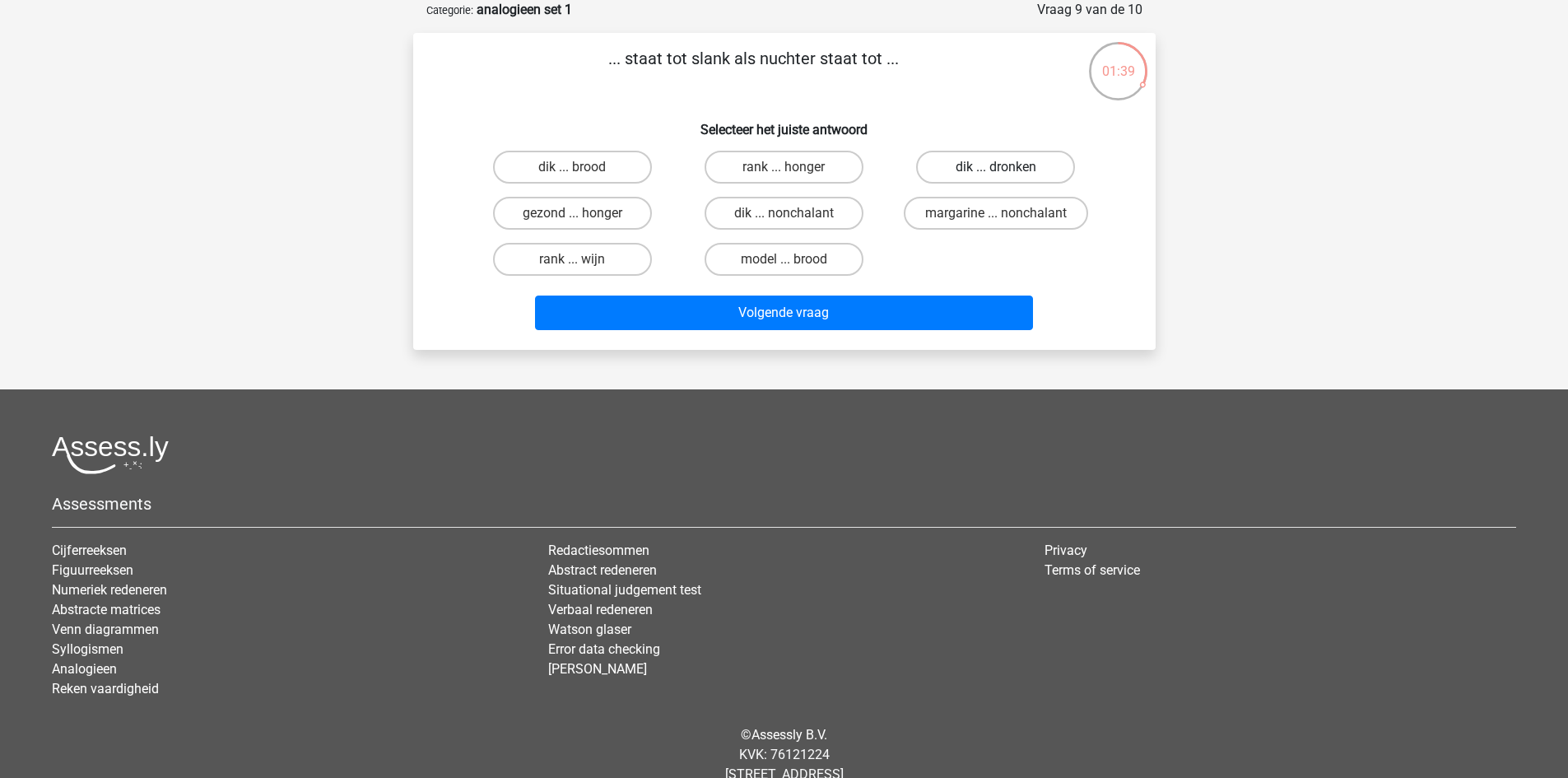
click at [1026, 170] on label "dik ... dronken" at bounding box center [996, 166] width 159 height 33
click at [1007, 170] on input "dik ... dronken" at bounding box center [1001, 172] width 10 height 10
radio input "true"
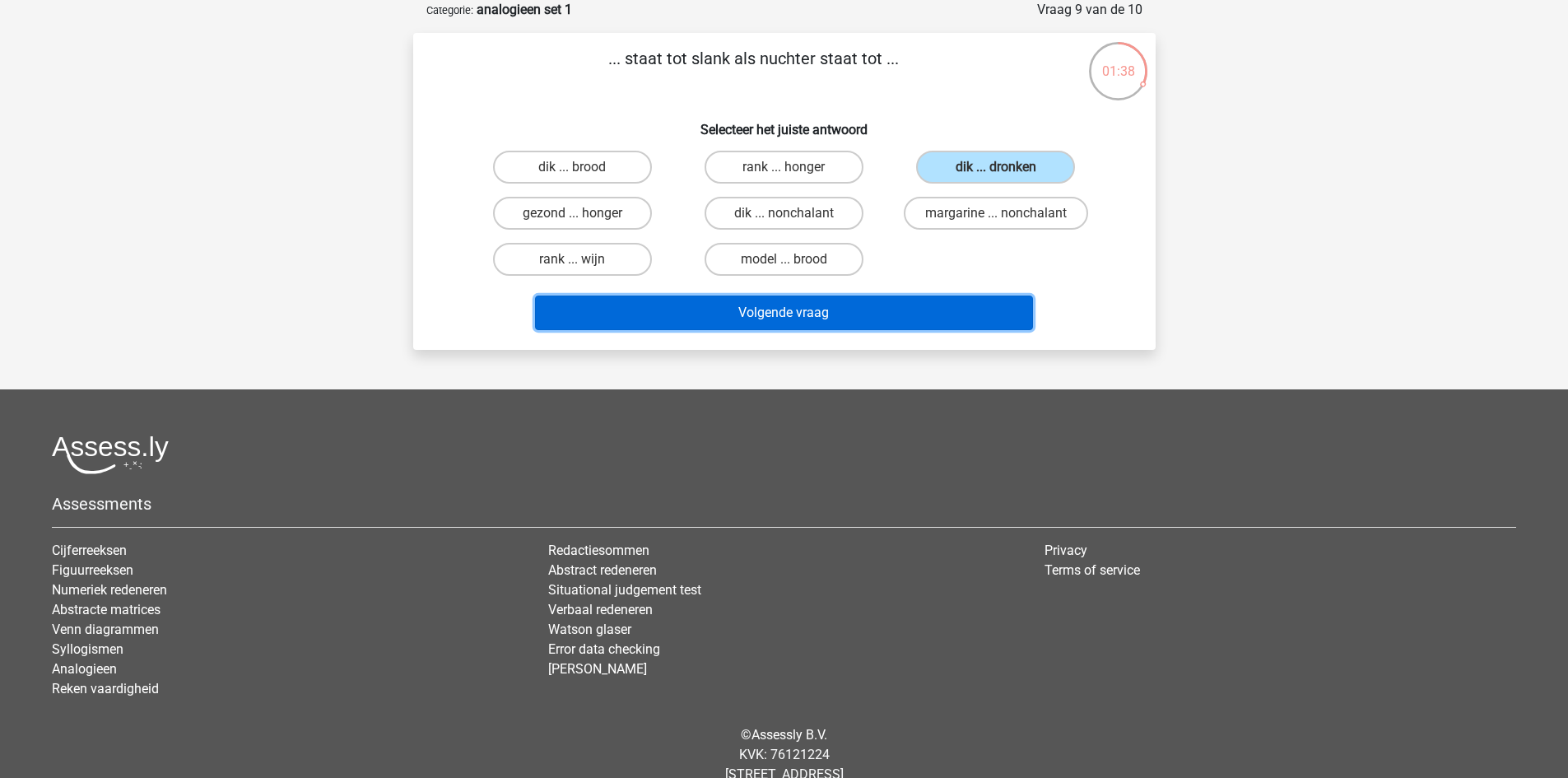
click at [865, 304] on button "Volgende vraag" at bounding box center [784, 312] width 498 height 35
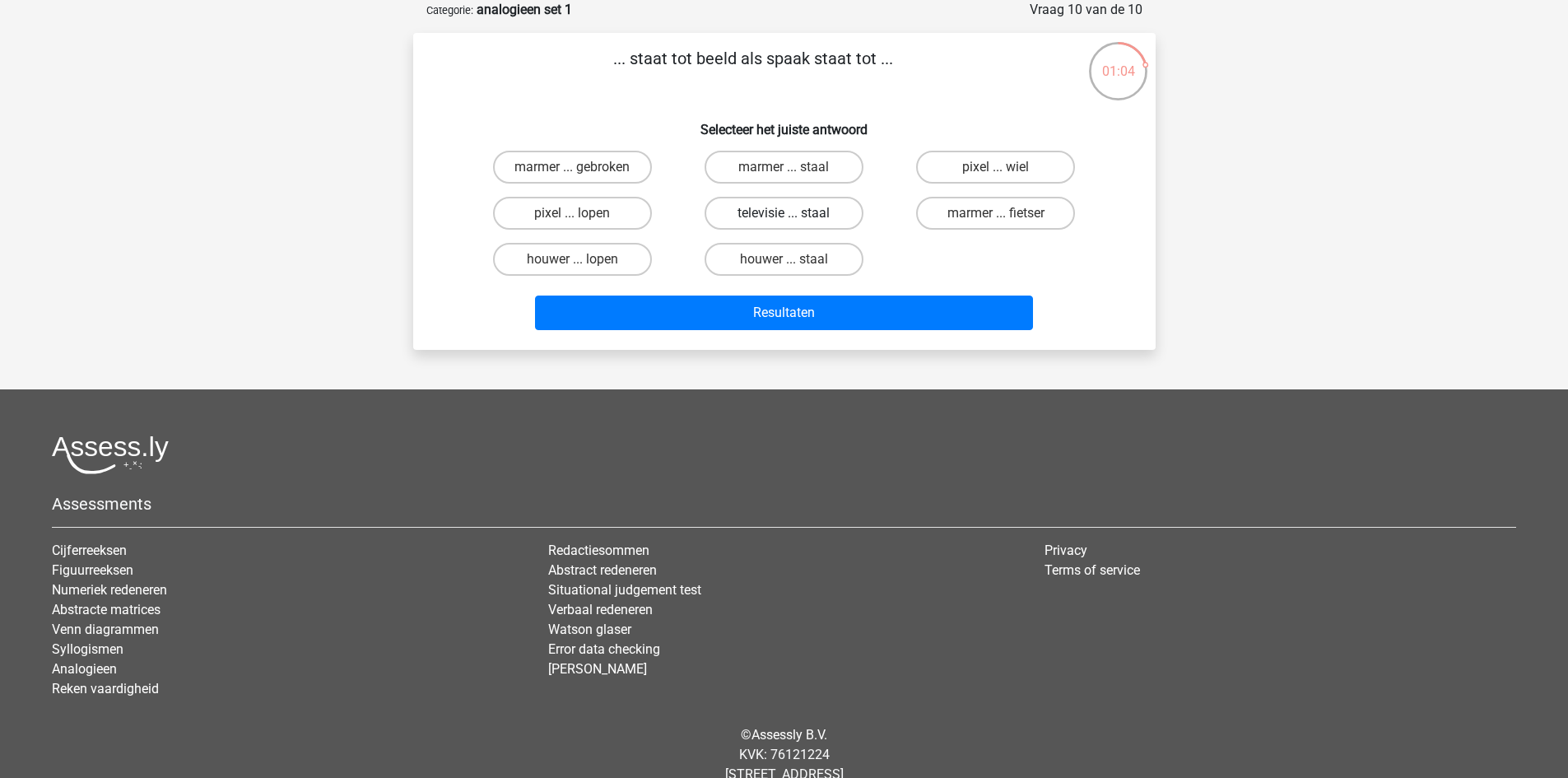
click at [774, 215] on label "televisie ... staal" at bounding box center [784, 213] width 159 height 33
click at [784, 215] on input "televisie ... staal" at bounding box center [788, 218] width 10 height 10
radio input "true"
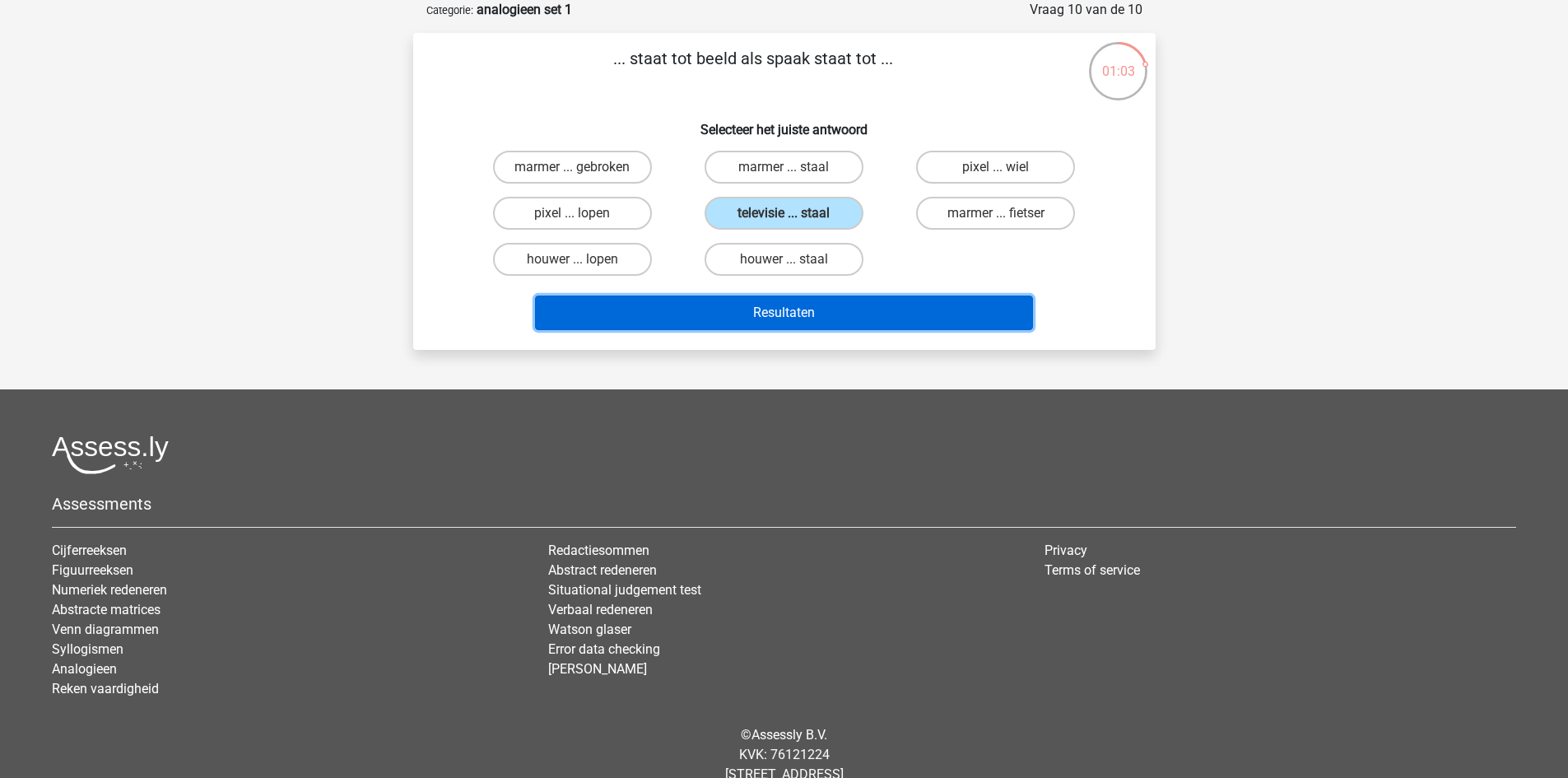
click at [800, 302] on button "Resultaten" at bounding box center [784, 312] width 498 height 35
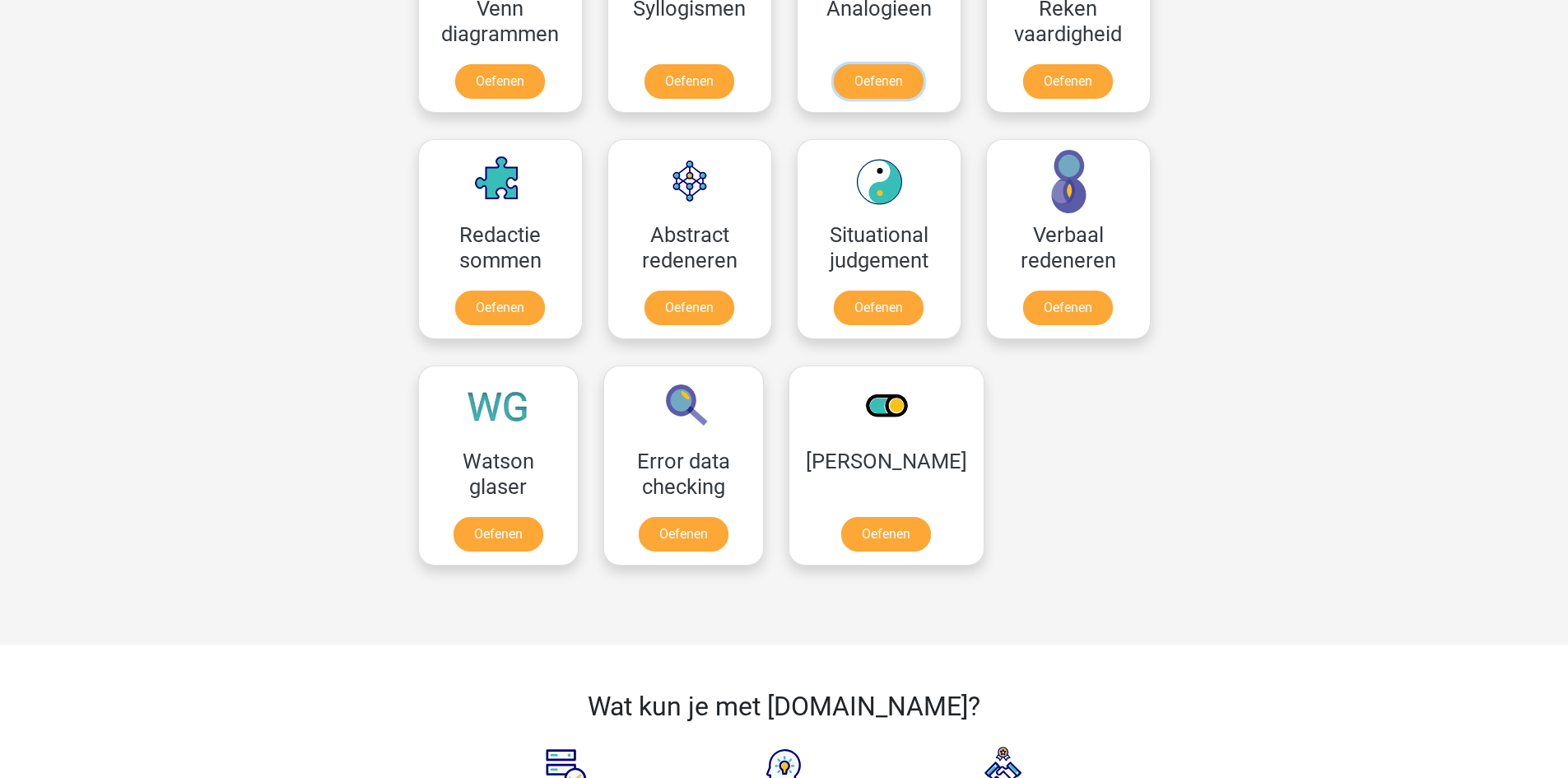
scroll to position [988, 0]
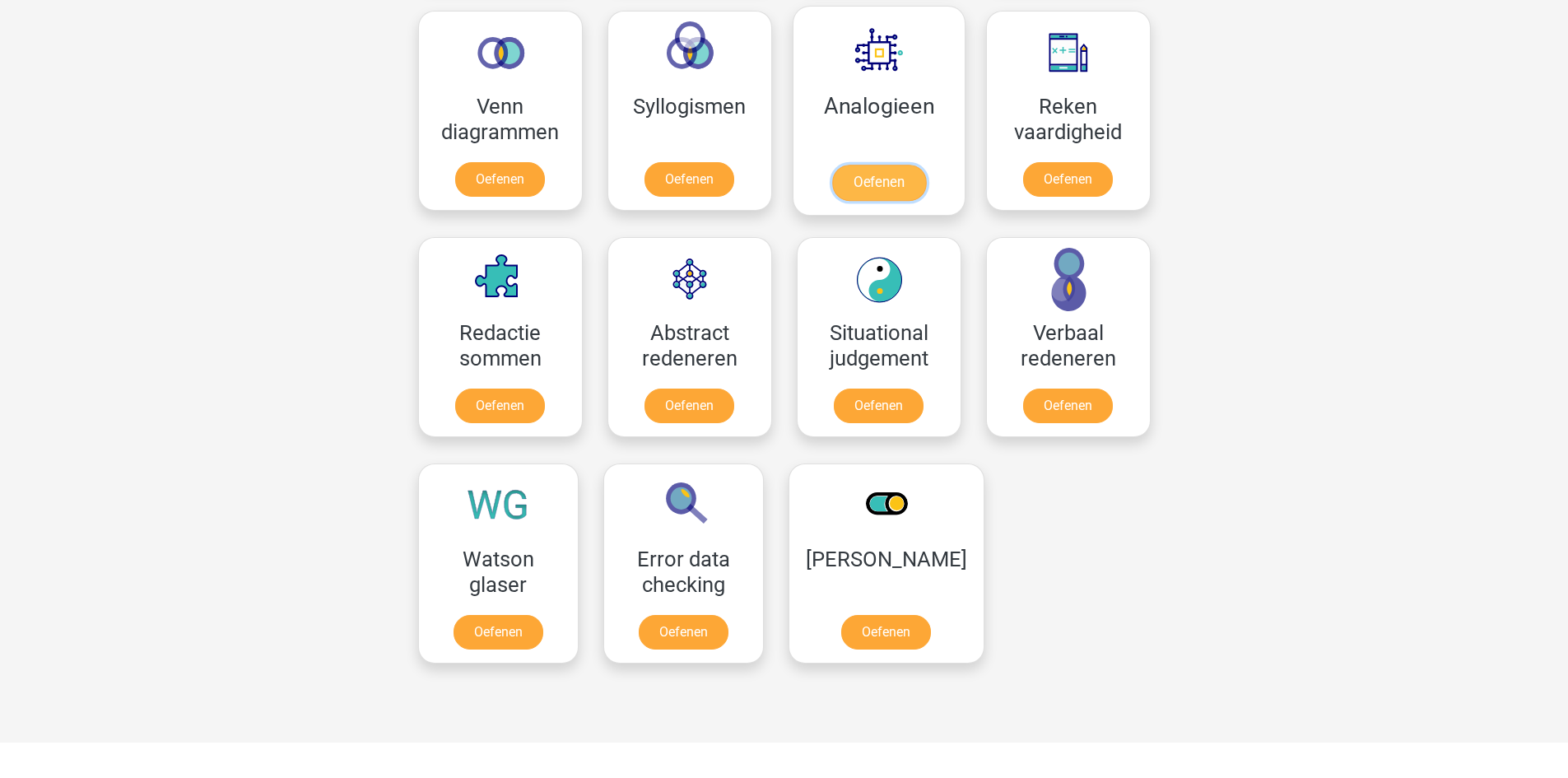
click at [847, 164] on link "Oefenen" at bounding box center [878, 182] width 93 height 36
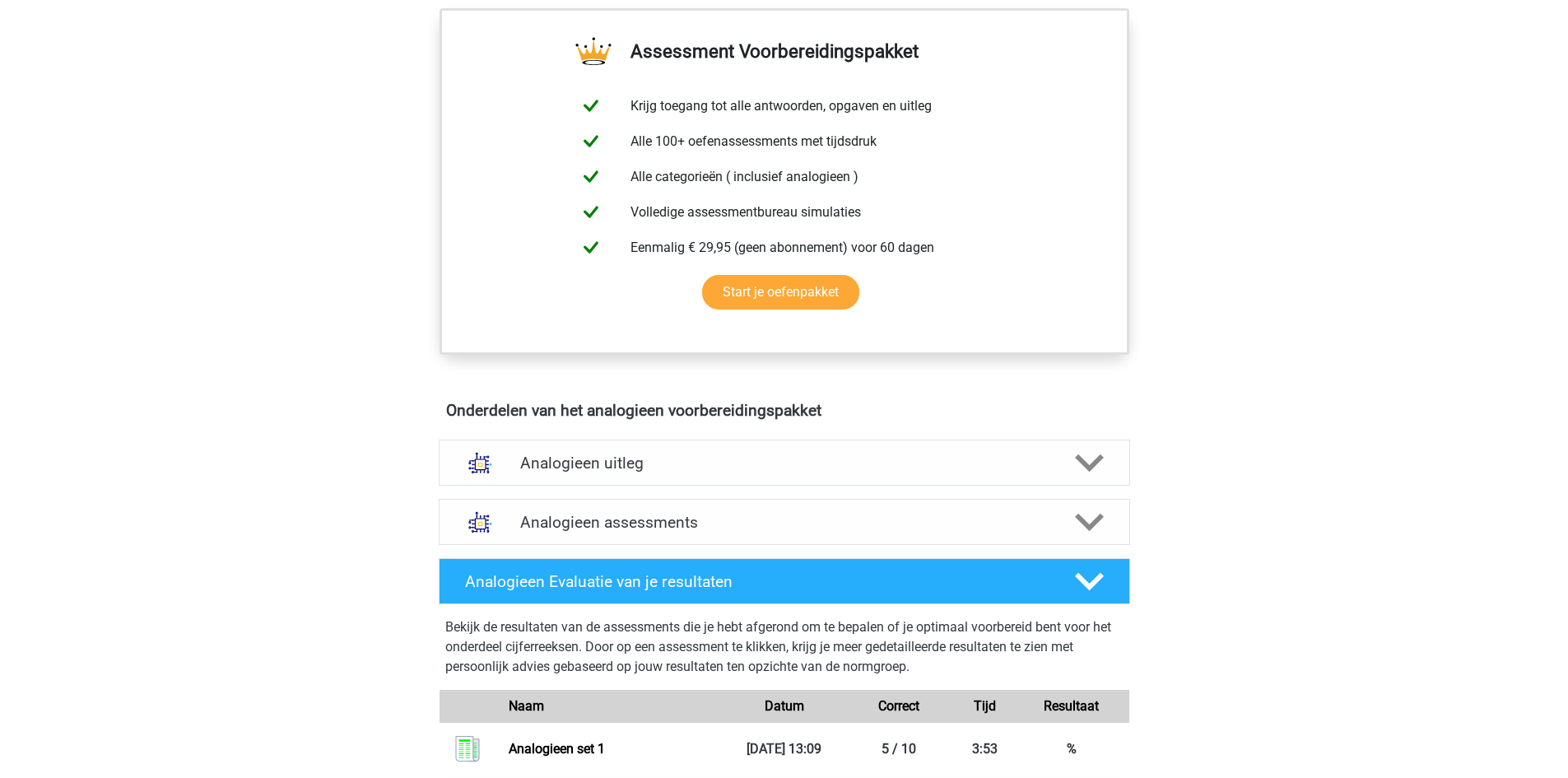
scroll to position [741, 0]
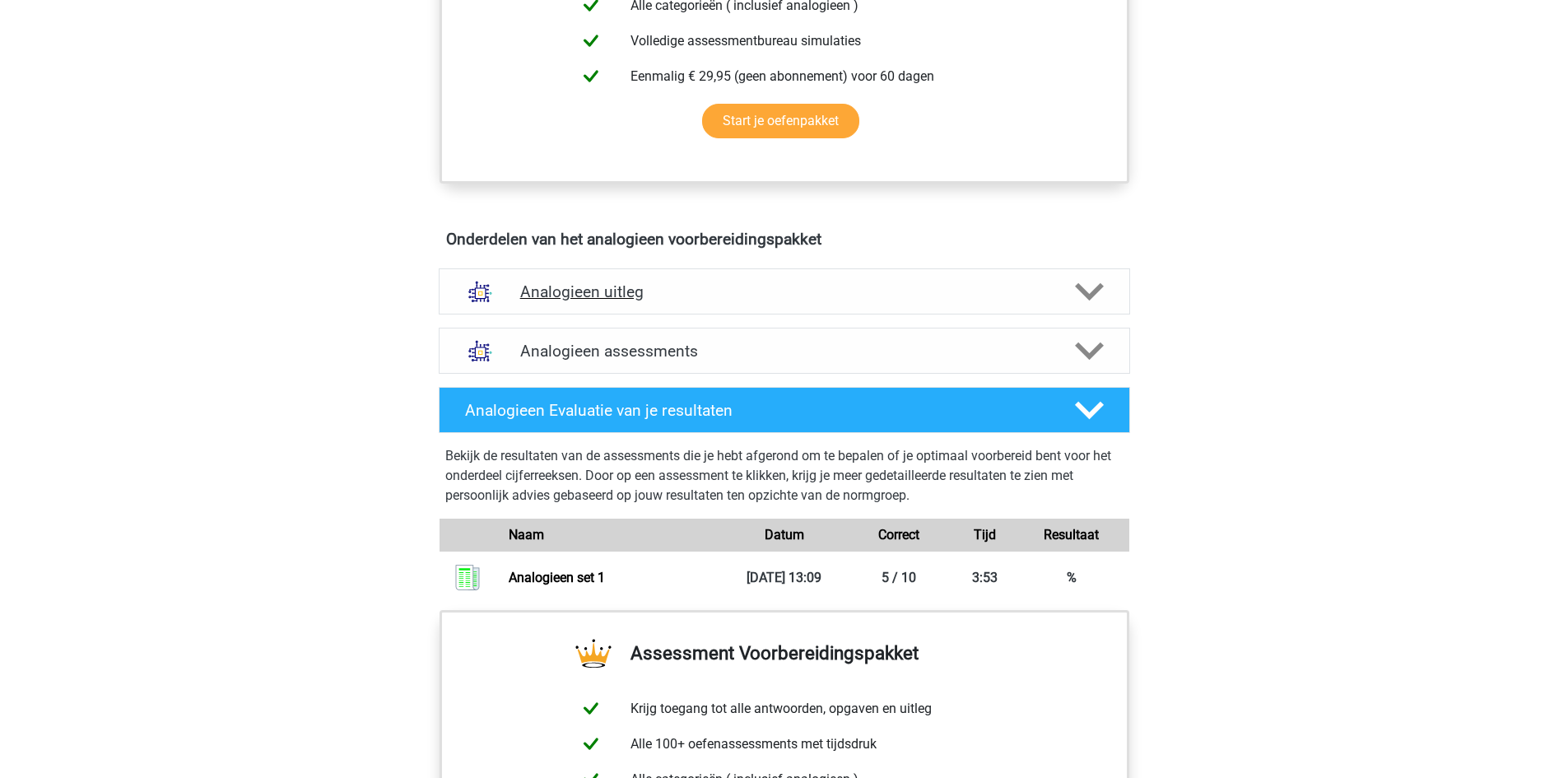
click at [1083, 286] on icon at bounding box center [1089, 291] width 29 height 29
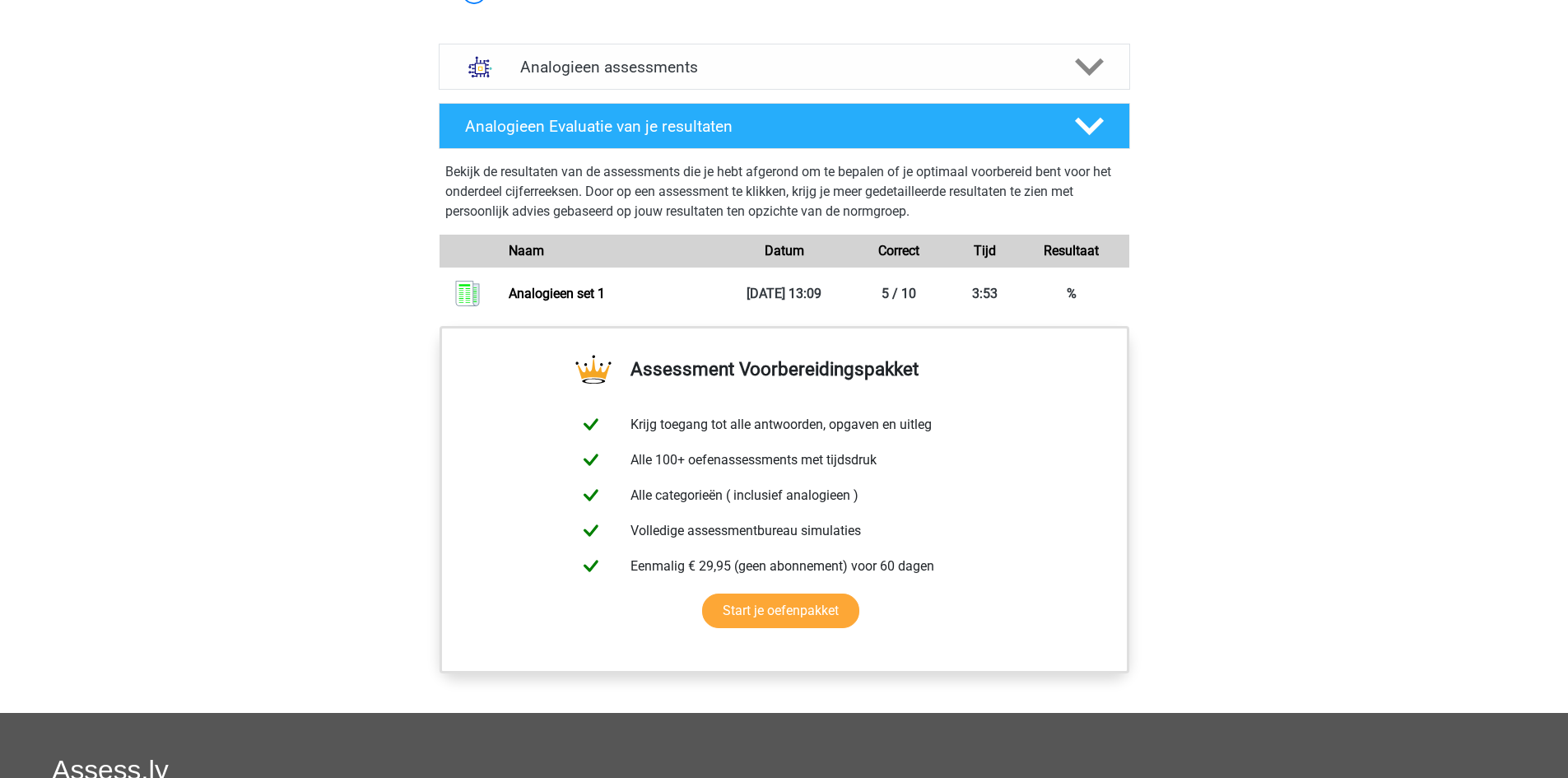
scroll to position [1564, 0]
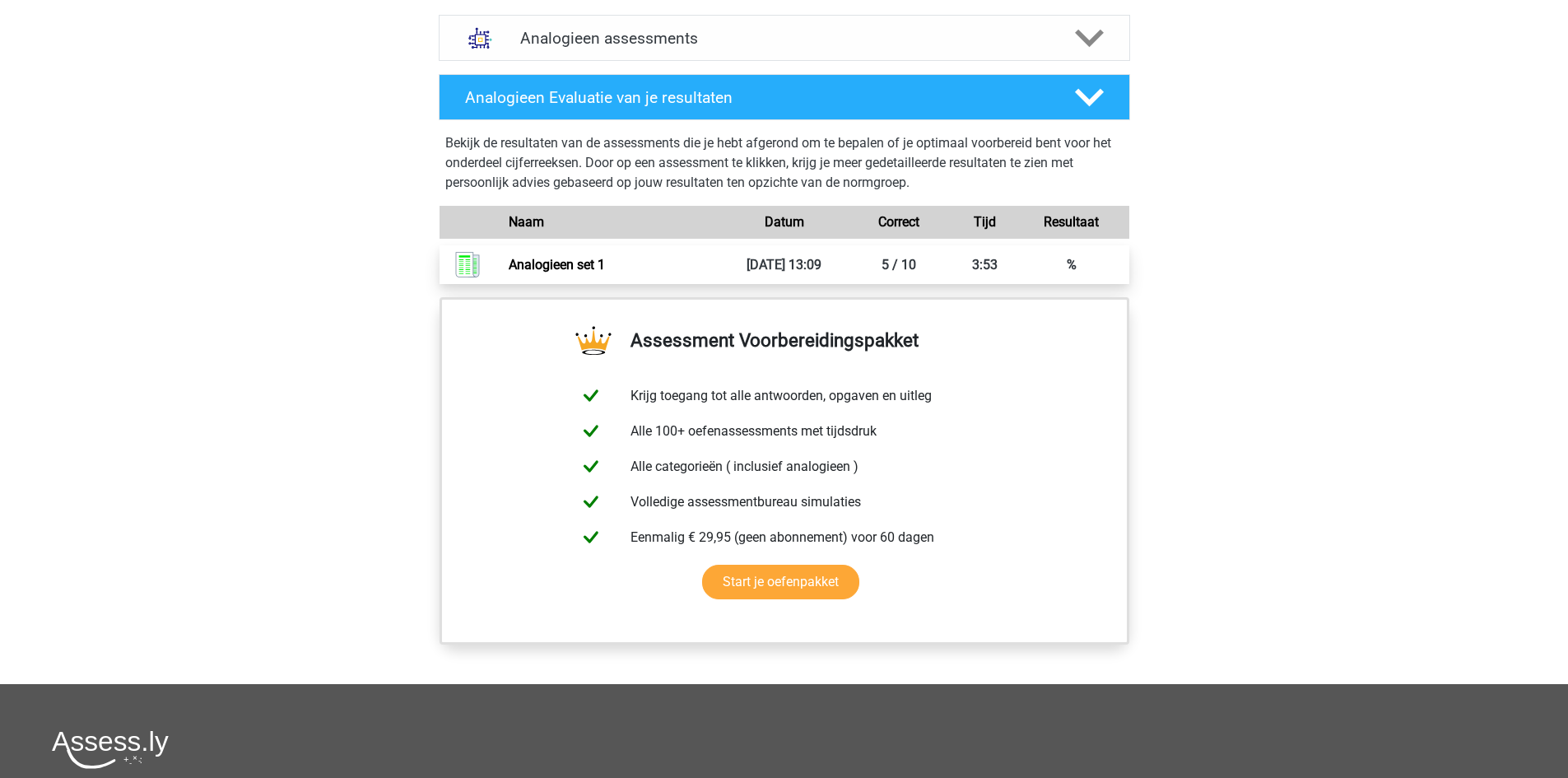
click at [605, 273] on link "Analogieen set 1" at bounding box center [557, 264] width 96 height 16
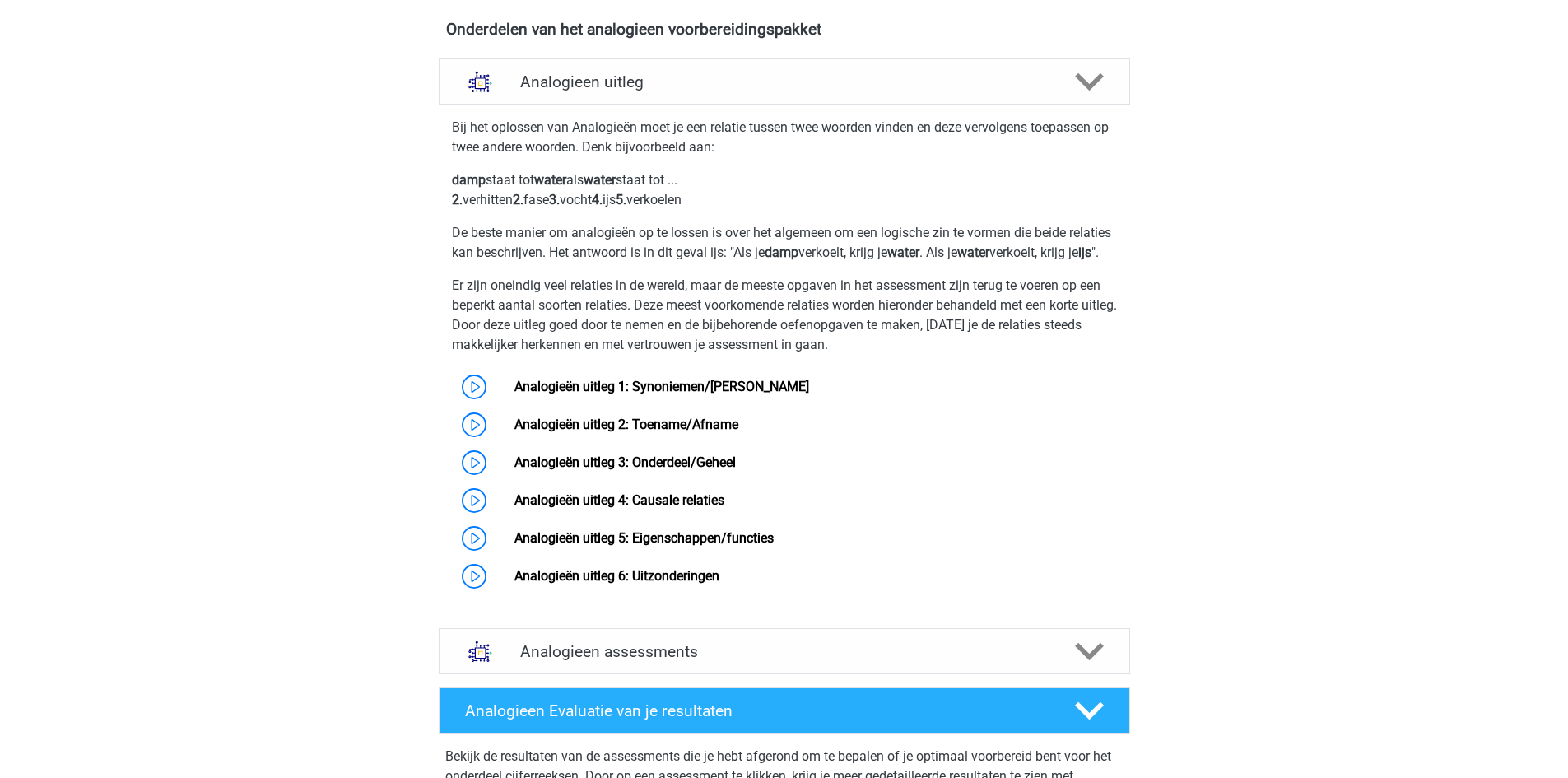
scroll to position [988, 0]
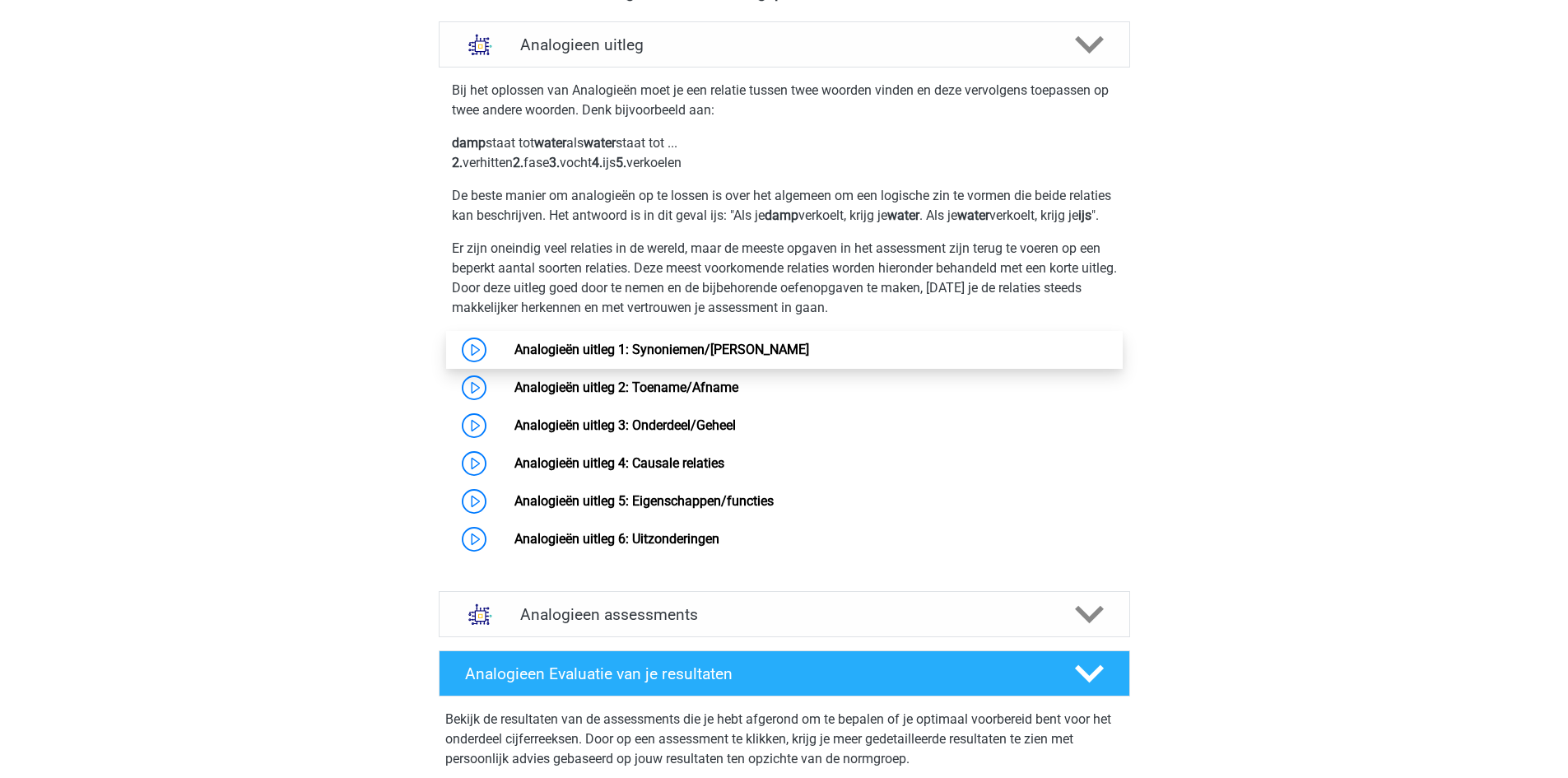
click at [515, 358] on link "Analogieën uitleg 1: Synoniemen/[PERSON_NAME]" at bounding box center [662, 349] width 295 height 16
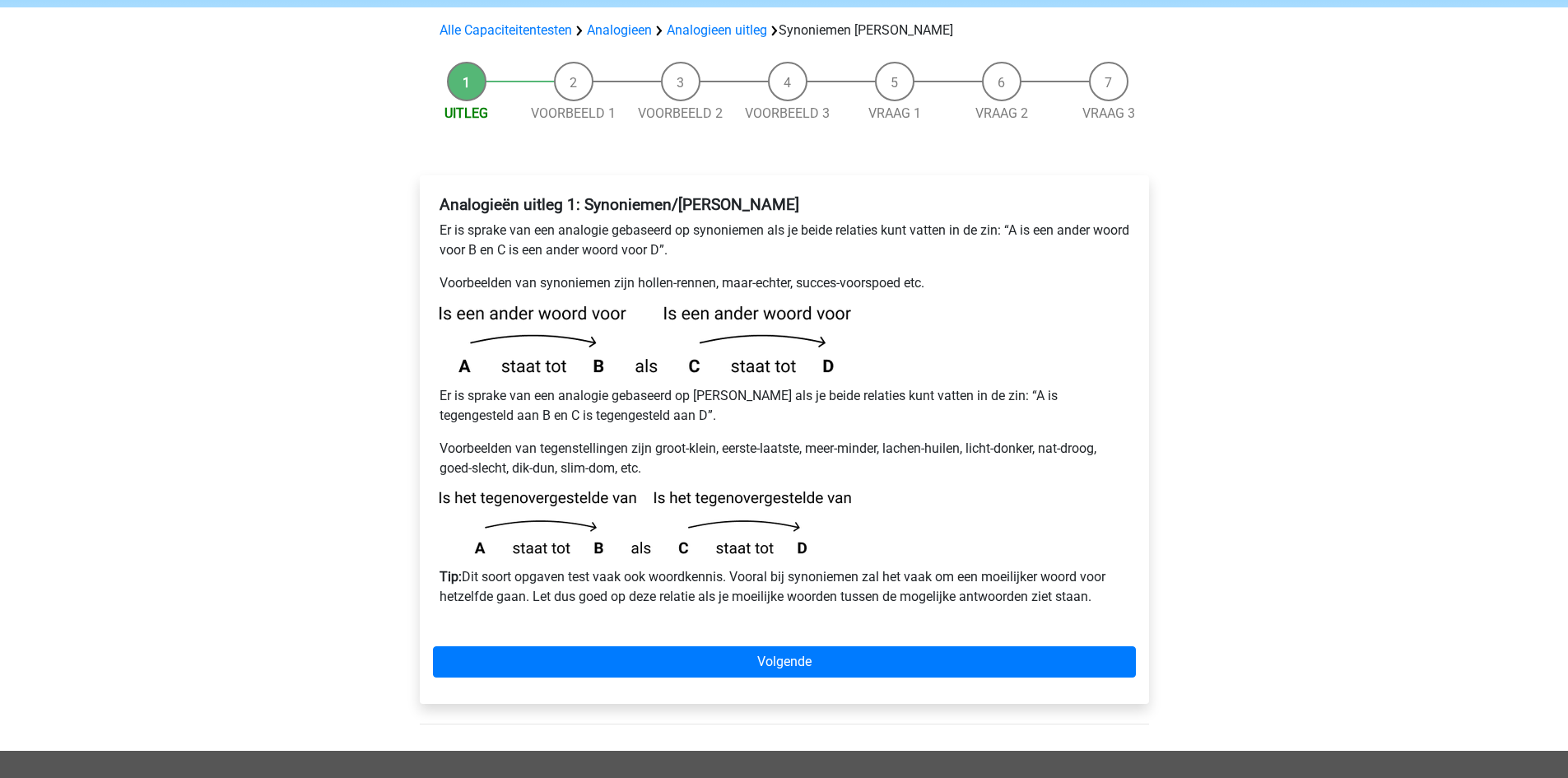
scroll to position [164, 0]
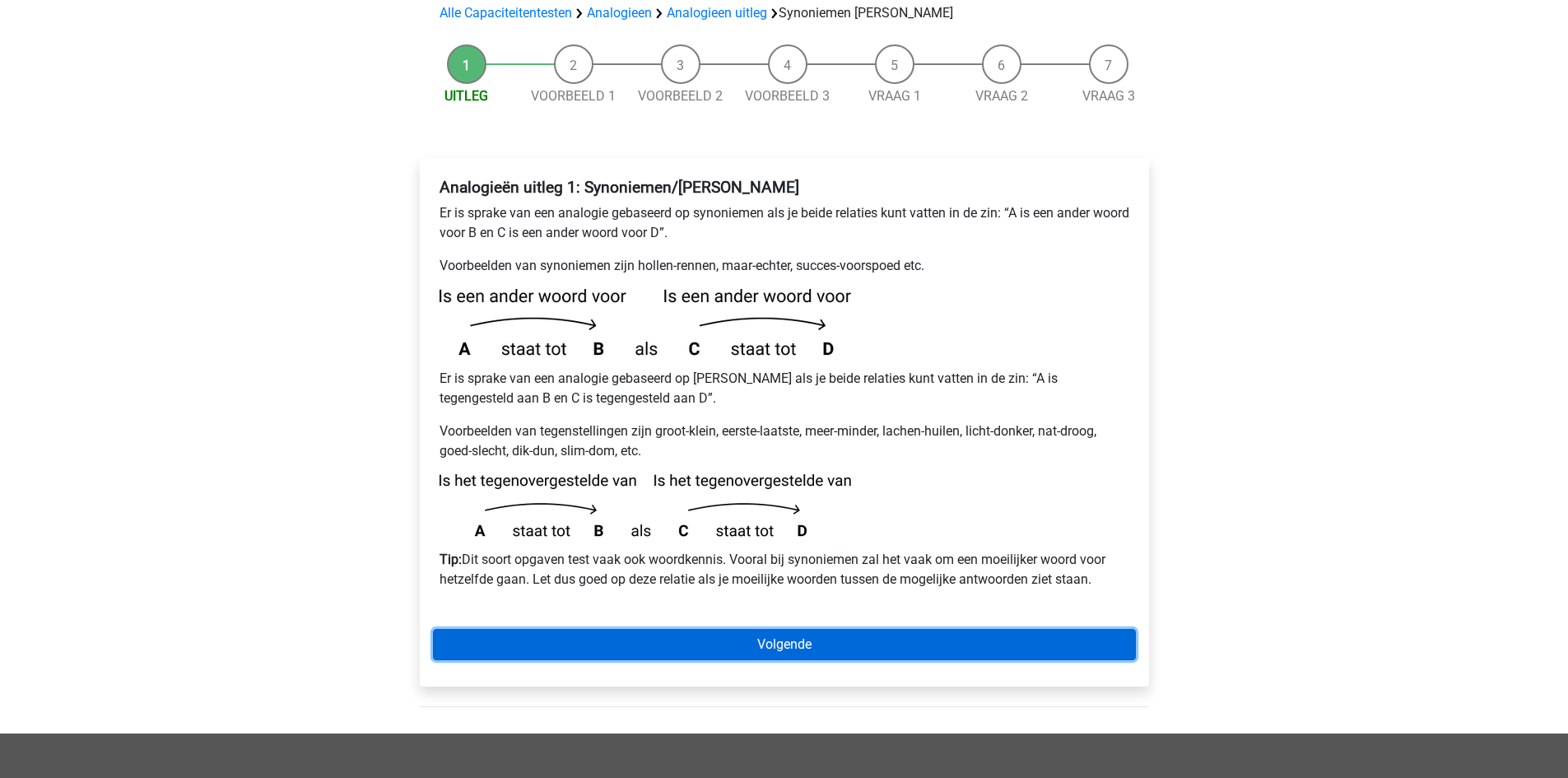
click at [802, 629] on link "Volgende" at bounding box center [784, 644] width 703 height 31
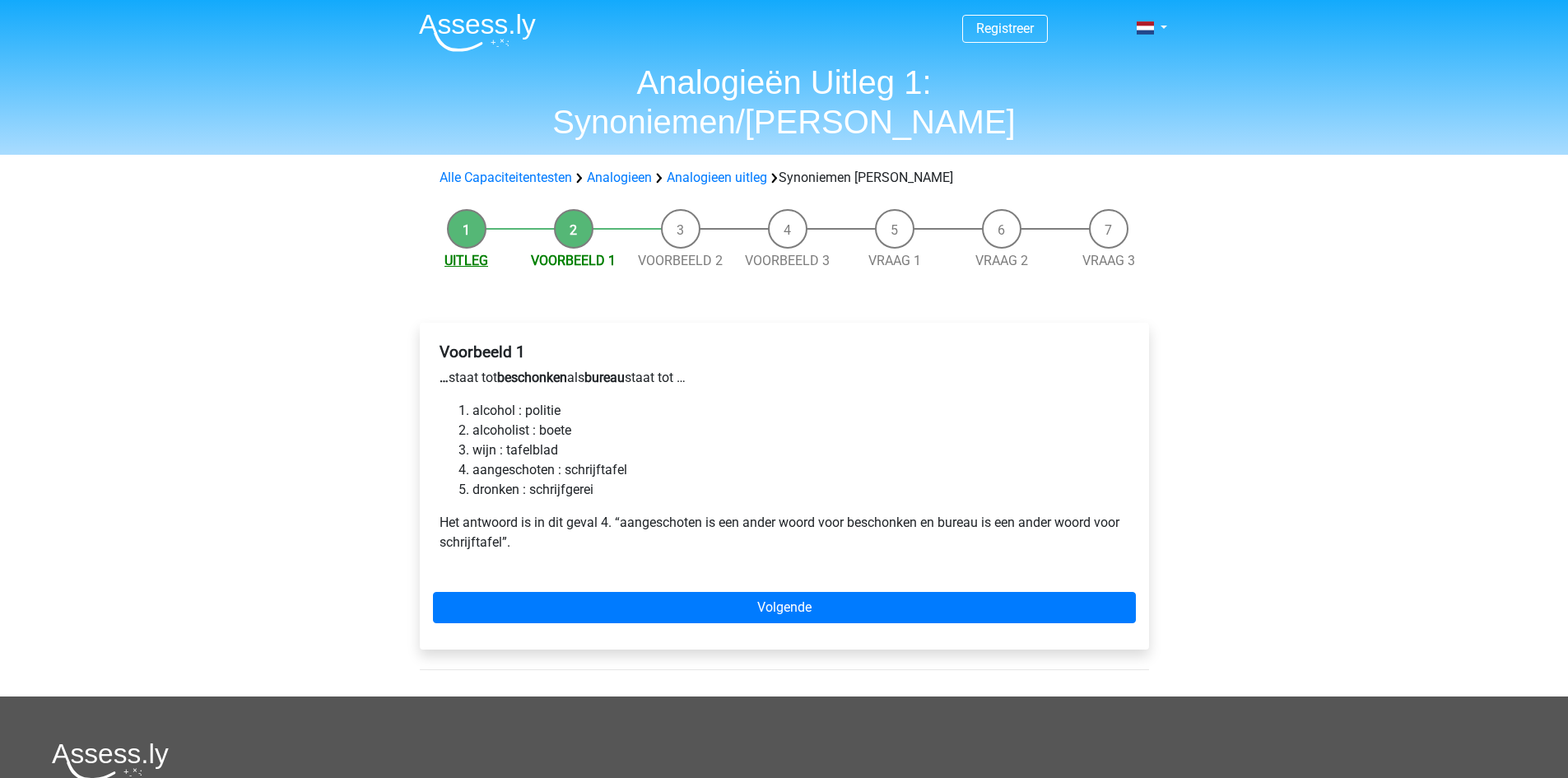
click at [483, 253] on link "Uitleg" at bounding box center [466, 261] width 44 height 16
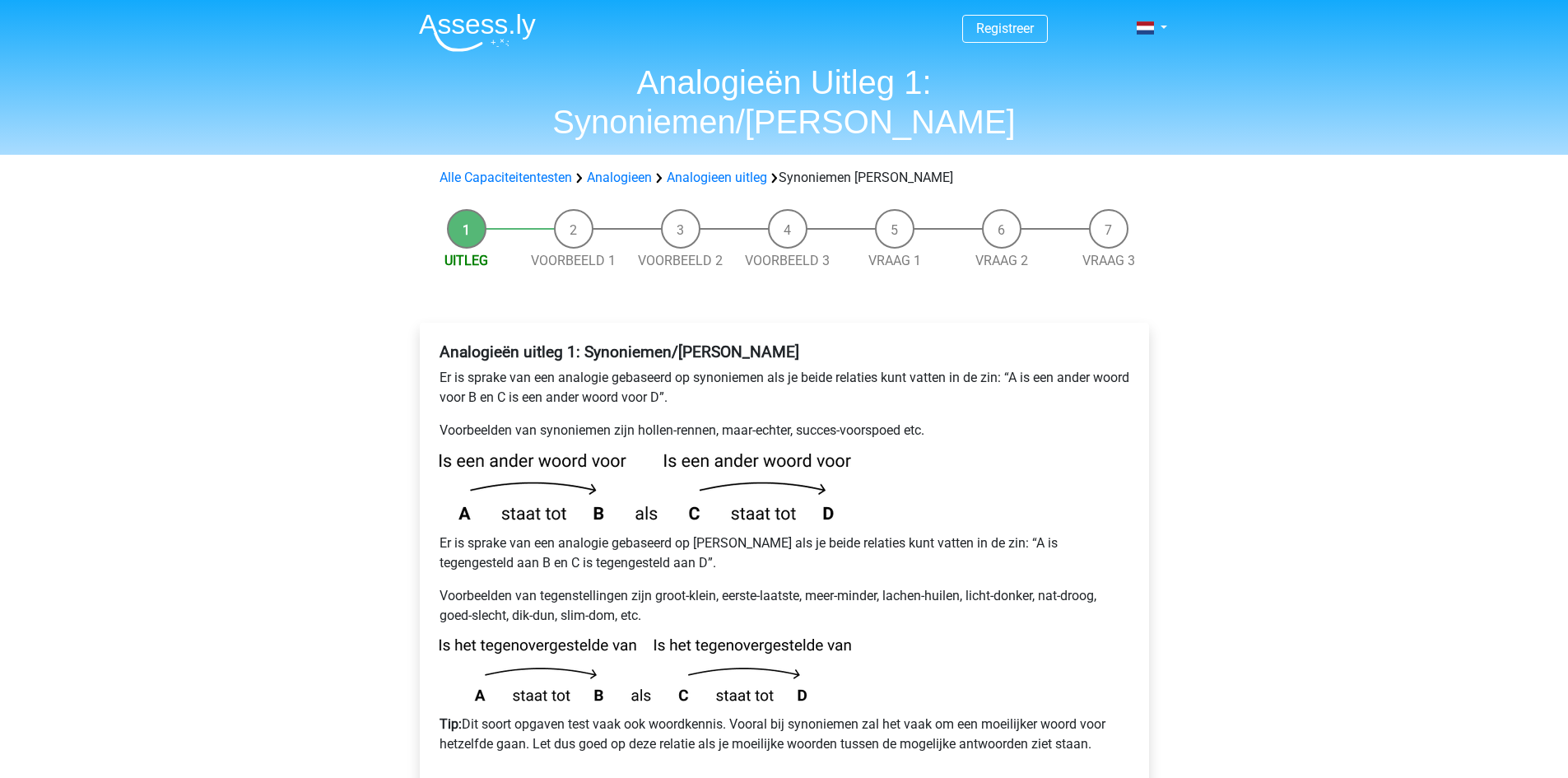
click at [570, 209] on li "Voorbeeld 1" at bounding box center [573, 240] width 107 height 62
click at [579, 253] on link "Voorbeeld 1" at bounding box center [573, 261] width 85 height 16
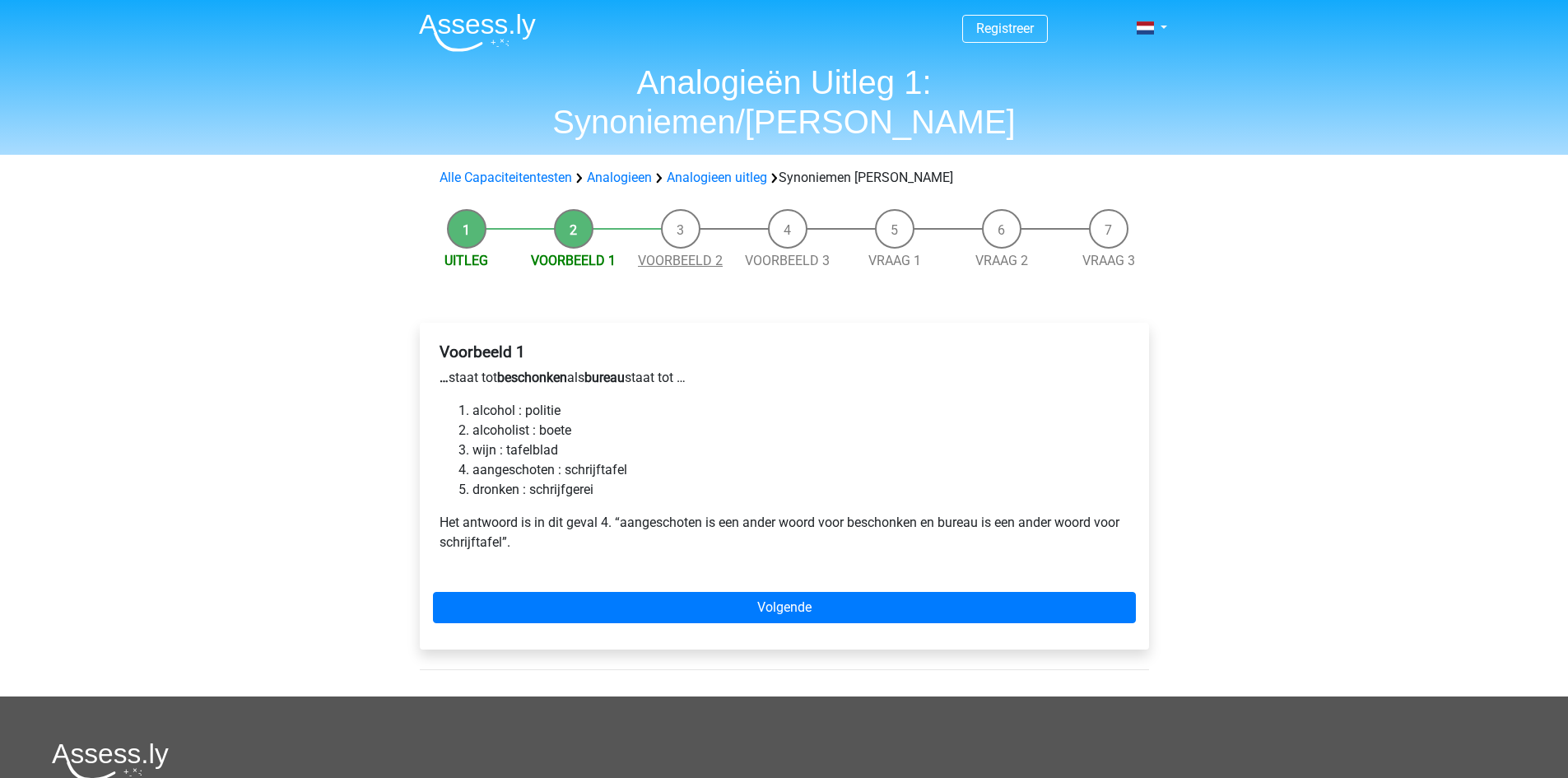
click at [677, 253] on link "Voorbeeld 2" at bounding box center [680, 261] width 85 height 16
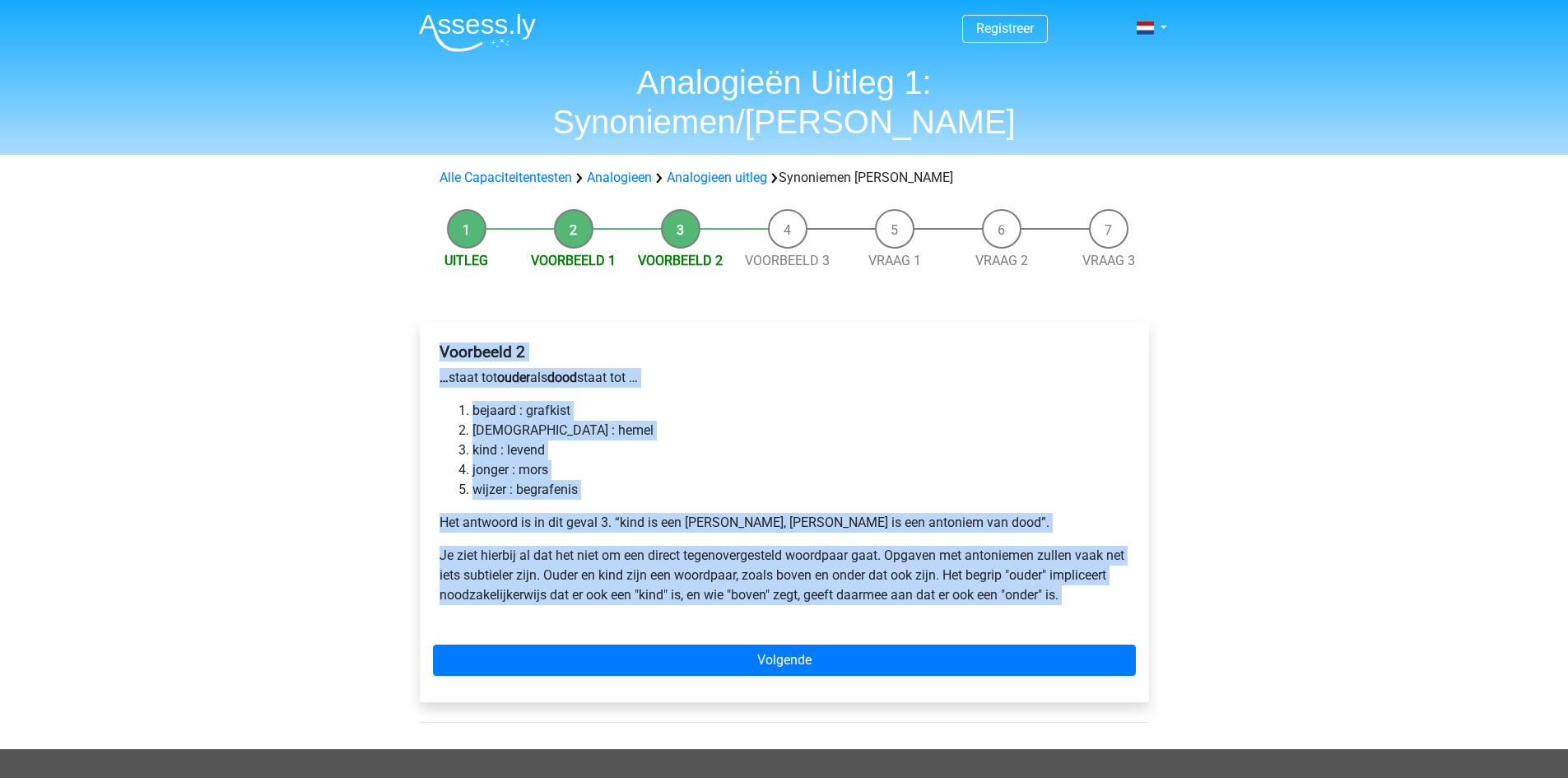
drag, startPoint x: 440, startPoint y: 315, endPoint x: 1112, endPoint y: 589, distance: 725.7
click at [1112, 589] on div "Voorbeeld 2 … staat tot ouder als dood staat tot … bejaard : grafkist bijbel : …" at bounding box center [784, 513] width 729 height 379
copy div "Voorbeeld 2 … staat tot ouder als dood staat tot … bejaard : grafkist bijbel : …"
click at [768, 253] on link "Voorbeeld 3" at bounding box center [787, 261] width 85 height 16
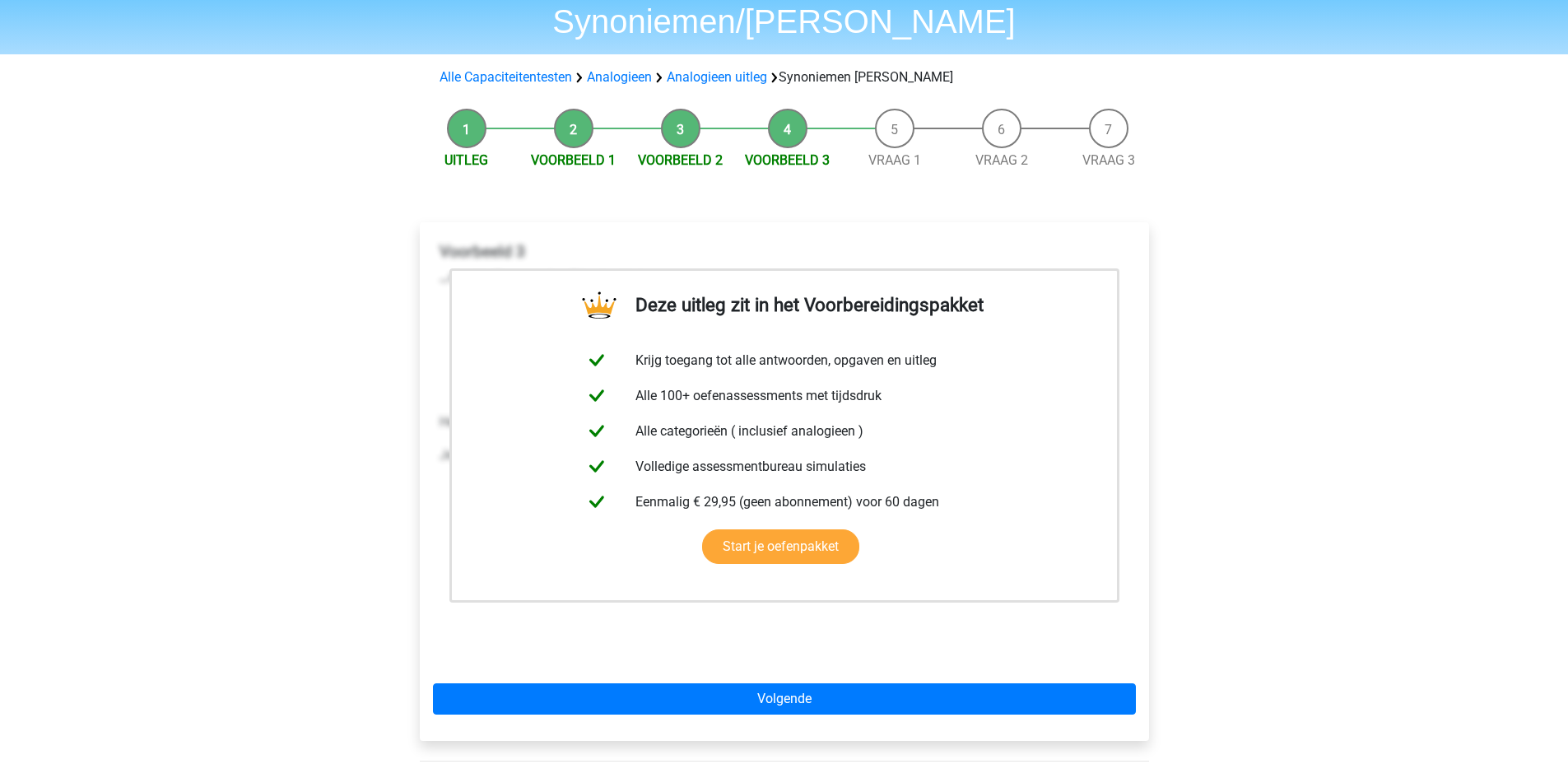
scroll to position [82, 0]
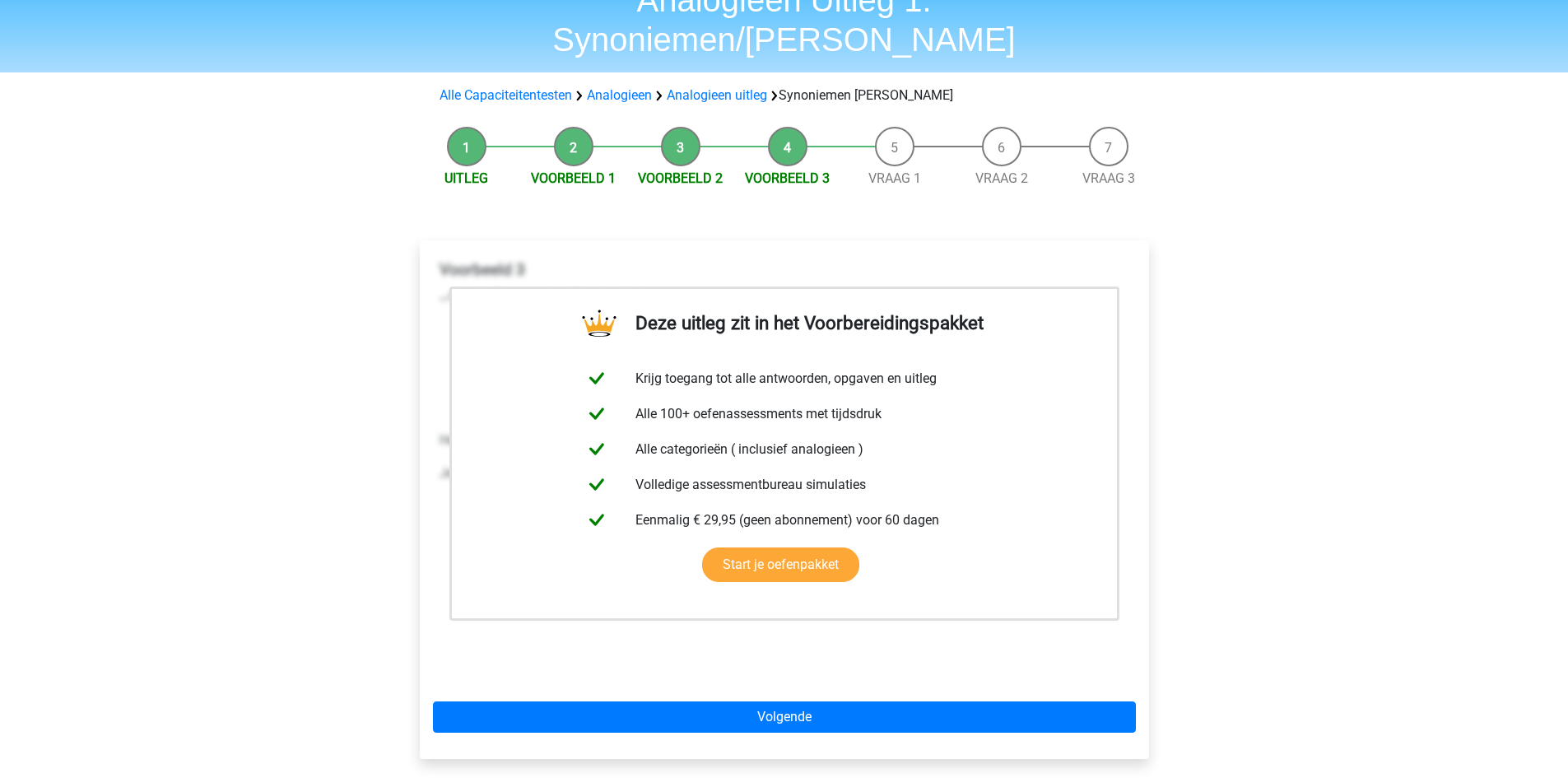
click at [1274, 499] on div "Registreer Nederlands English" at bounding box center [784, 579] width 1568 height 1323
click at [673, 170] on link "Voorbeeld 2" at bounding box center [680, 177] width 85 height 16
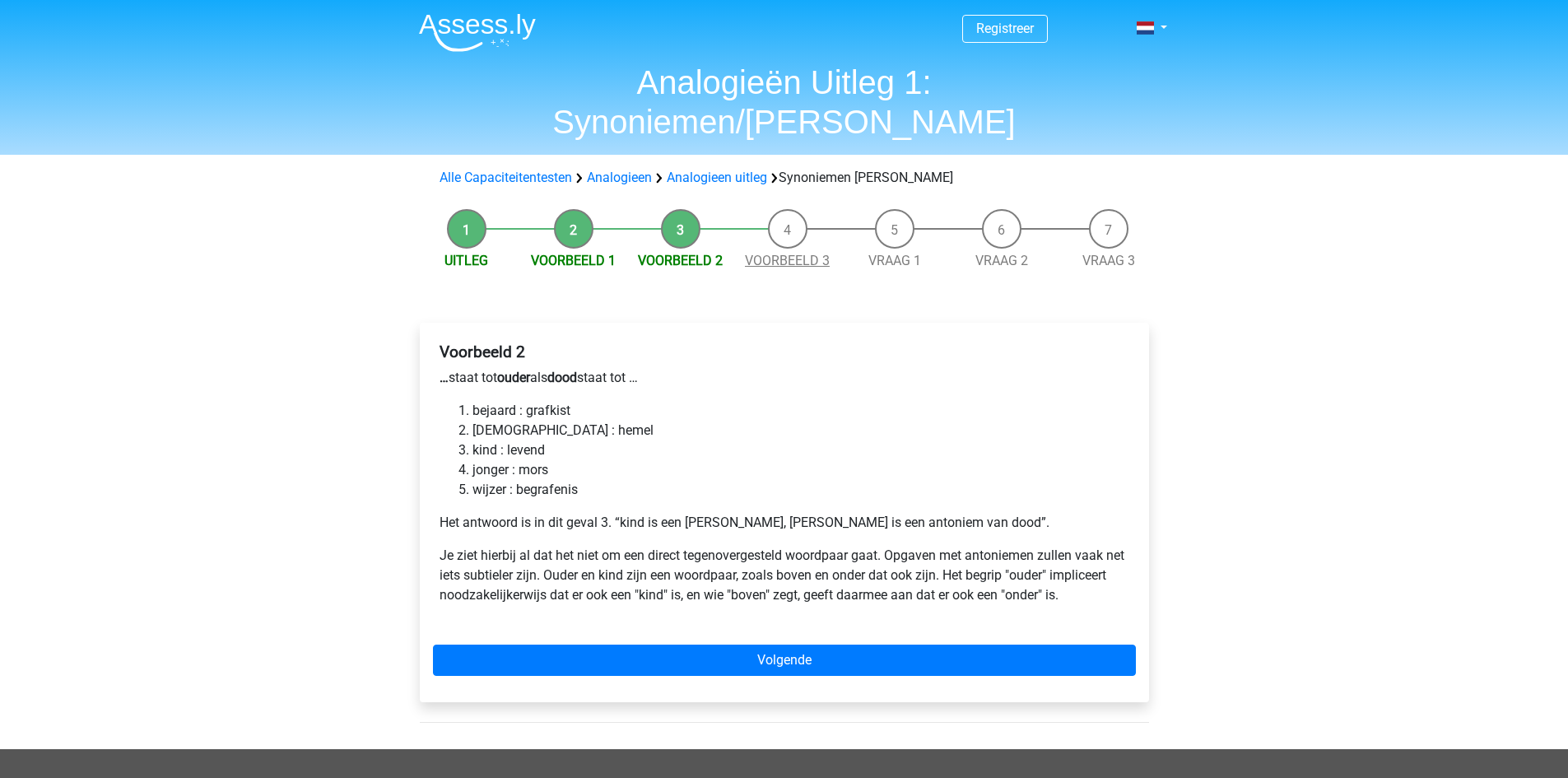
click at [796, 253] on link "Voorbeeld 3" at bounding box center [787, 261] width 85 height 16
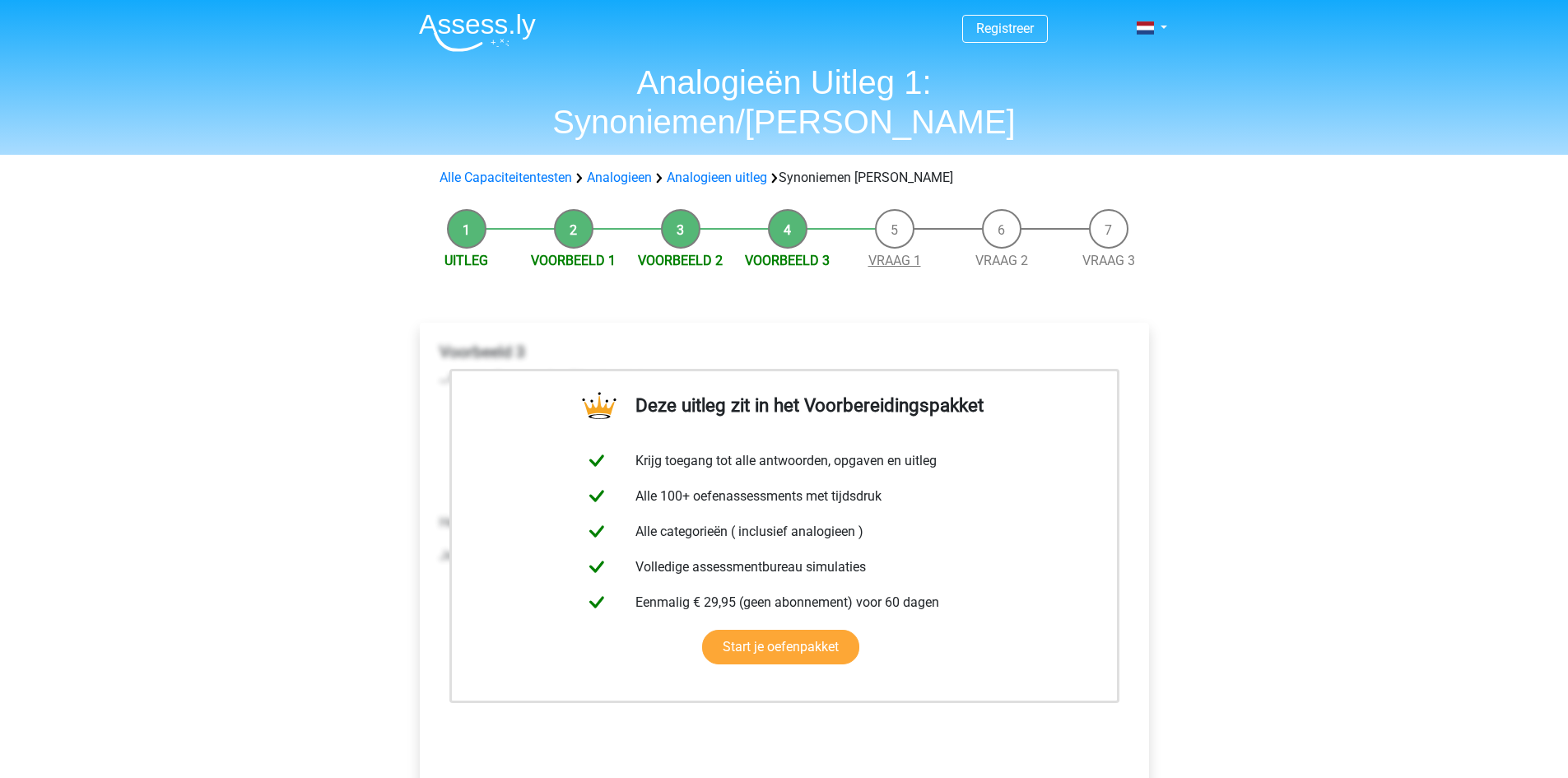
click at [906, 253] on link "Vraag 1" at bounding box center [895, 261] width 52 height 16
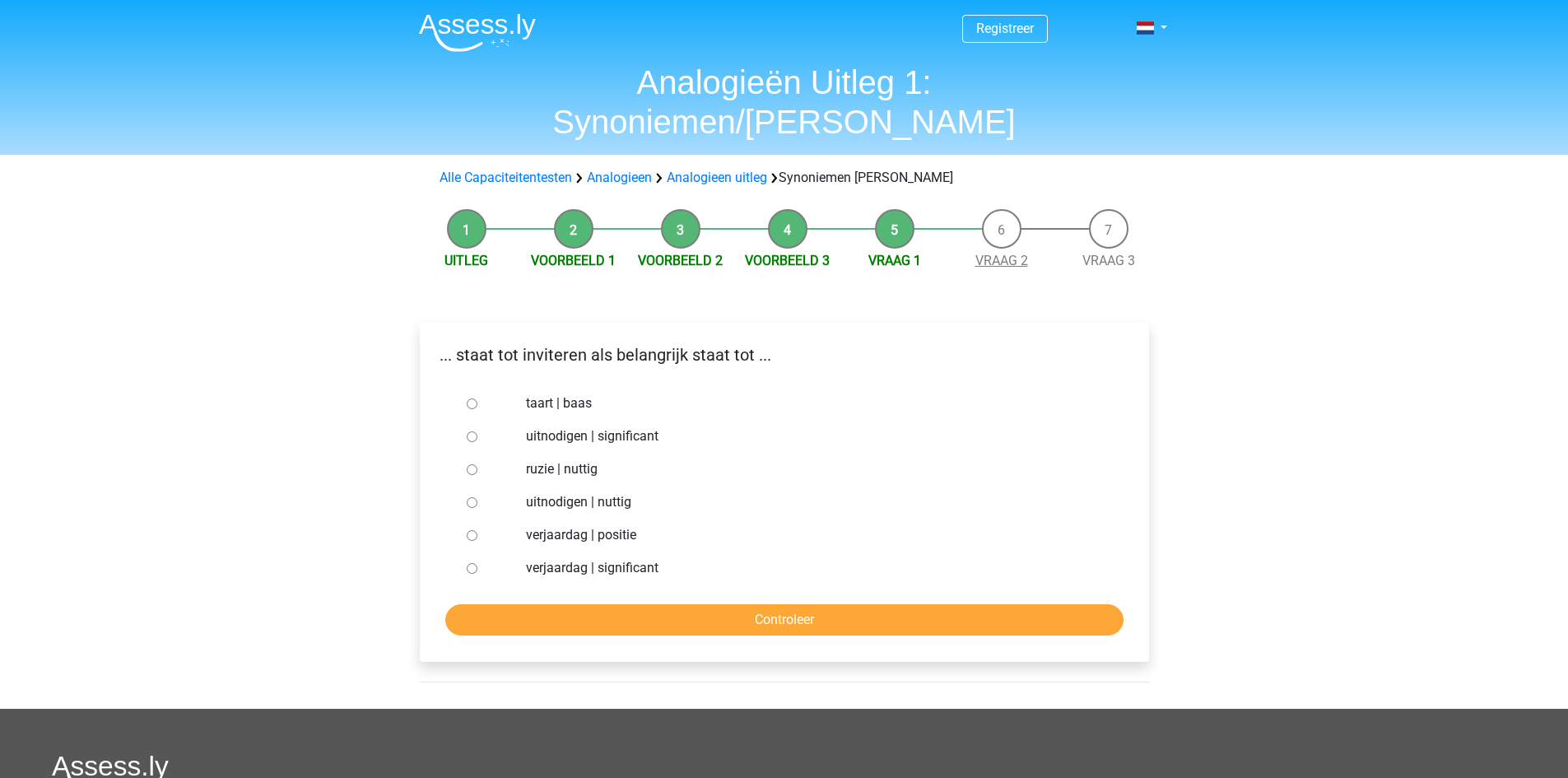
click at [1002, 253] on link "Vraag 2" at bounding box center [1001, 261] width 52 height 16
click at [1103, 253] on link "Vraag 3" at bounding box center [1109, 261] width 52 height 16
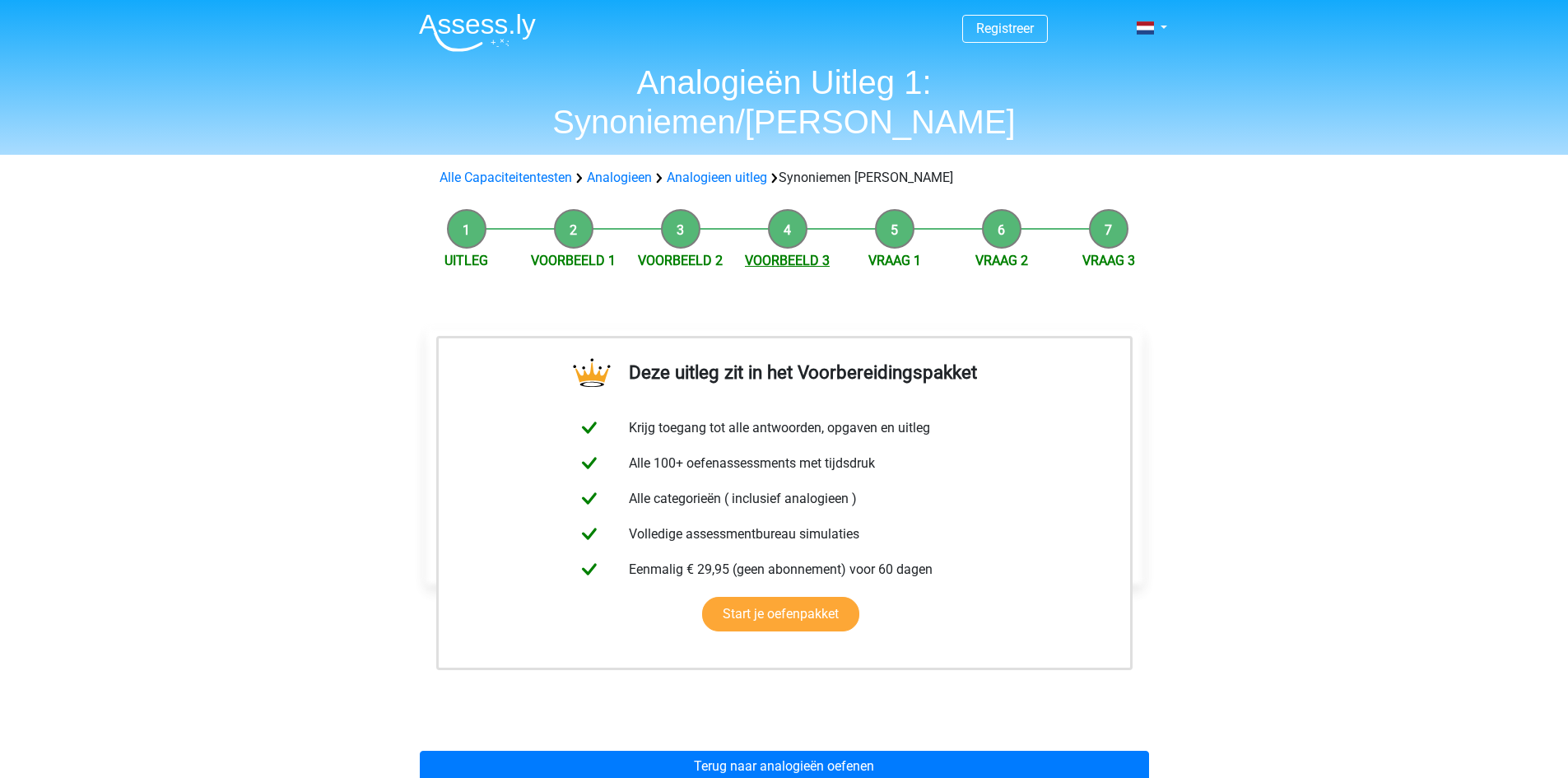
click at [790, 253] on link "Voorbeeld 3" at bounding box center [787, 261] width 85 height 16
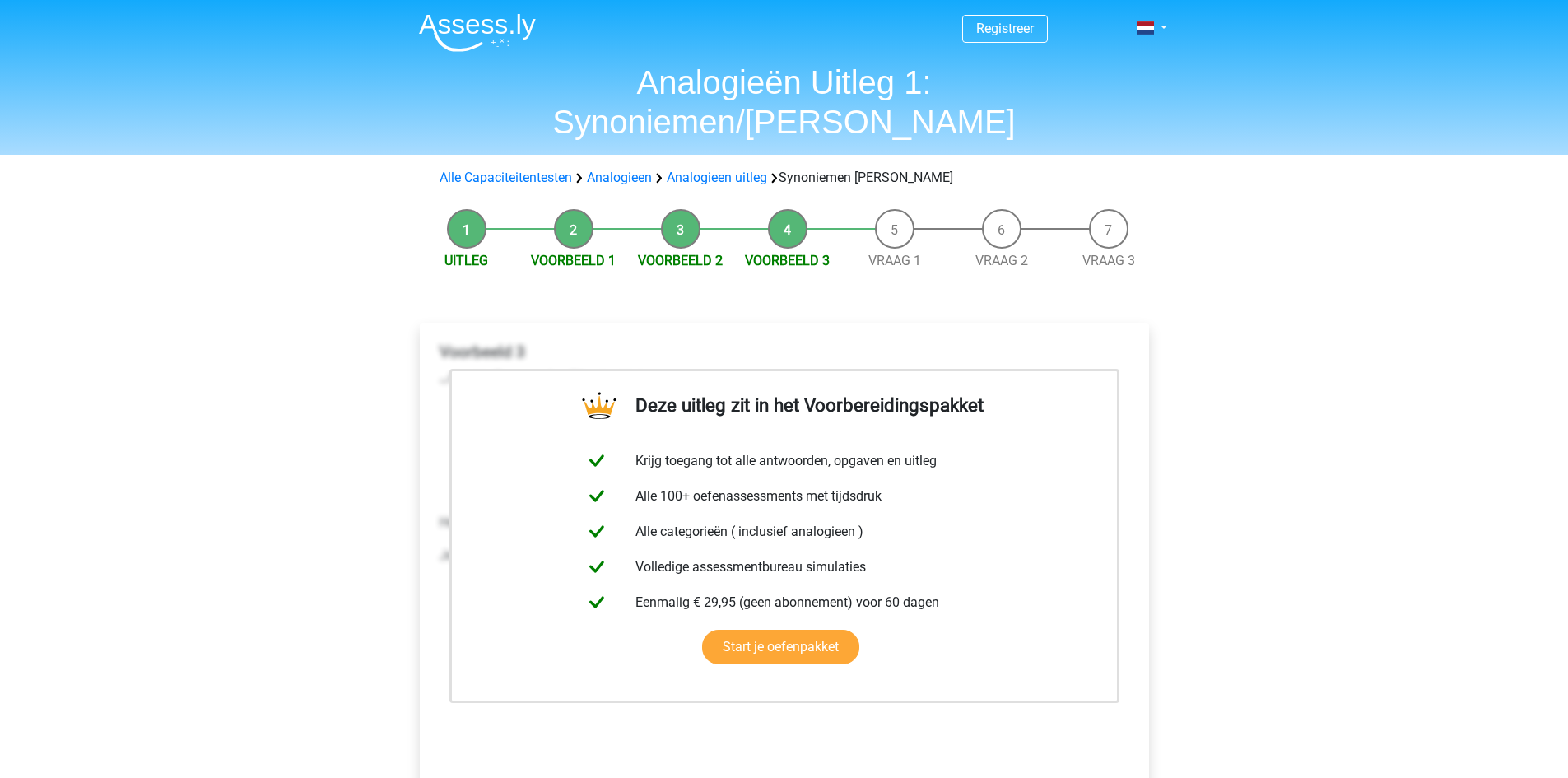
click at [886, 209] on li "Vraag 1" at bounding box center [895, 240] width 107 height 62
drag, startPoint x: 996, startPoint y: 199, endPoint x: 986, endPoint y: 205, distance: 11.7
click at [996, 209] on li "Vraag 2" at bounding box center [1001, 240] width 107 height 62
click at [884, 253] on link "Vraag 1" at bounding box center [895, 261] width 52 height 16
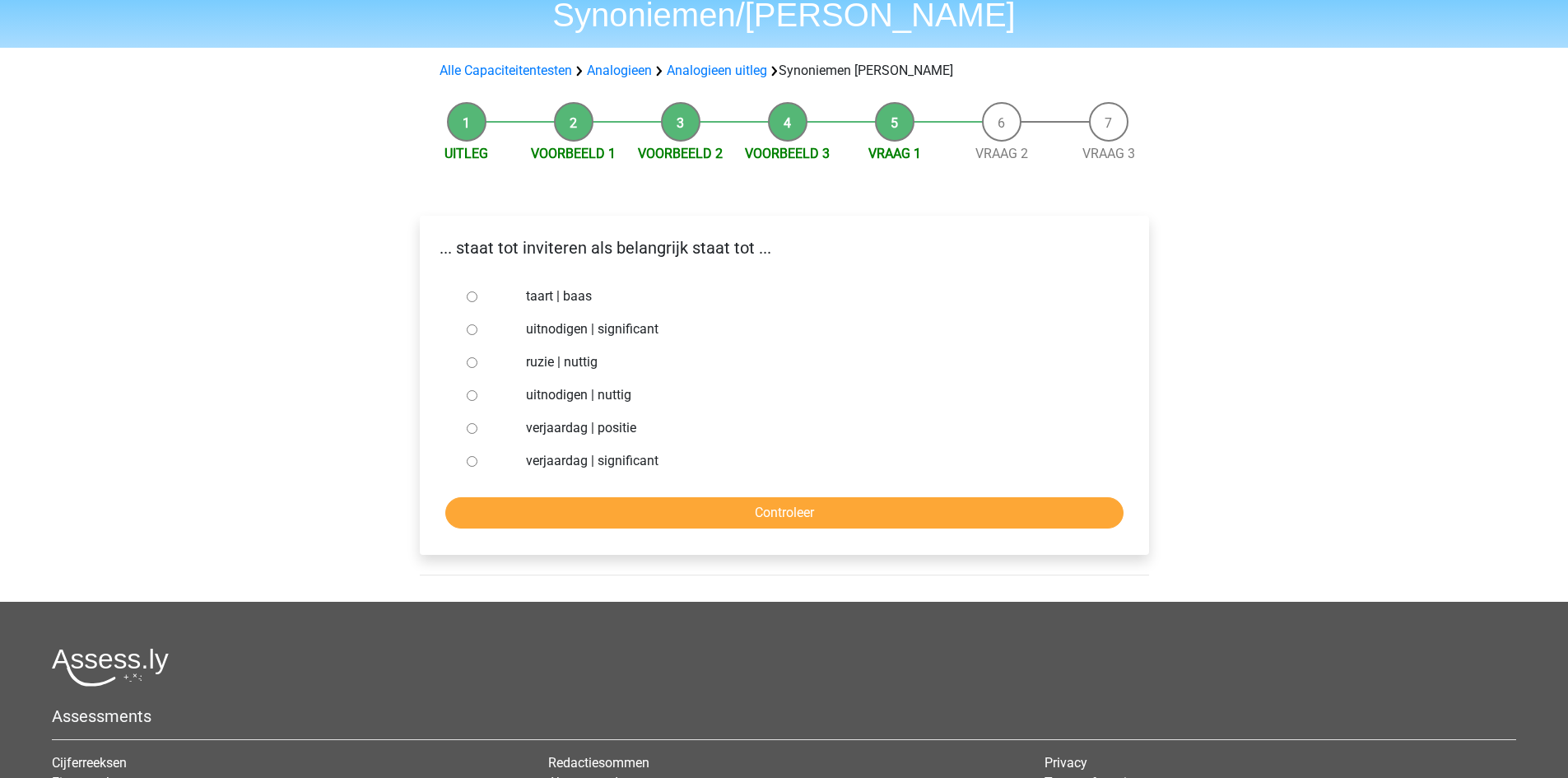
scroll to position [82, 0]
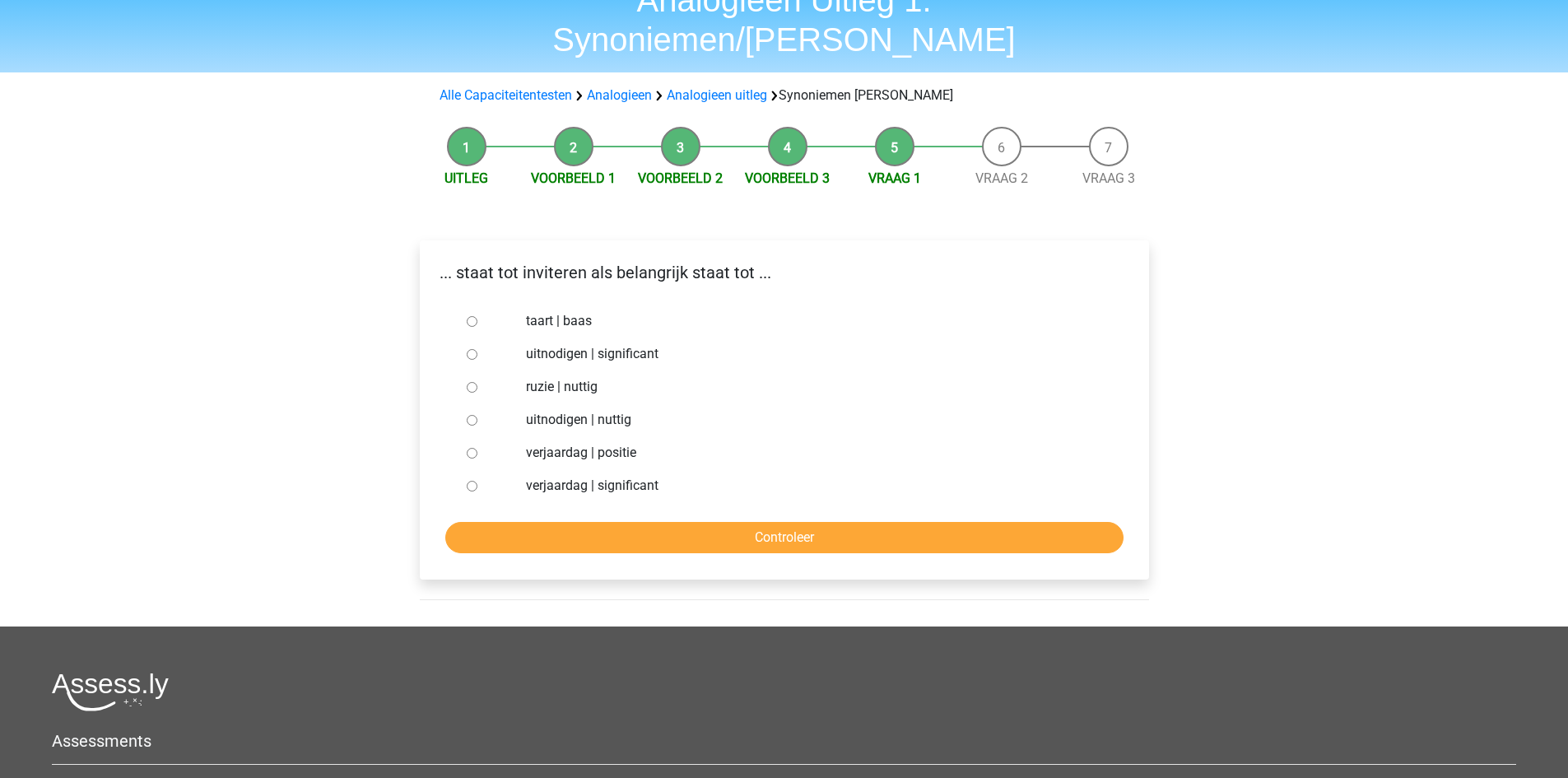
click at [473, 382] on input "ruzie | nuttig" at bounding box center [472, 387] width 10 height 10
radio input "true"
click at [698, 522] on input "Controleer" at bounding box center [784, 537] width 678 height 31
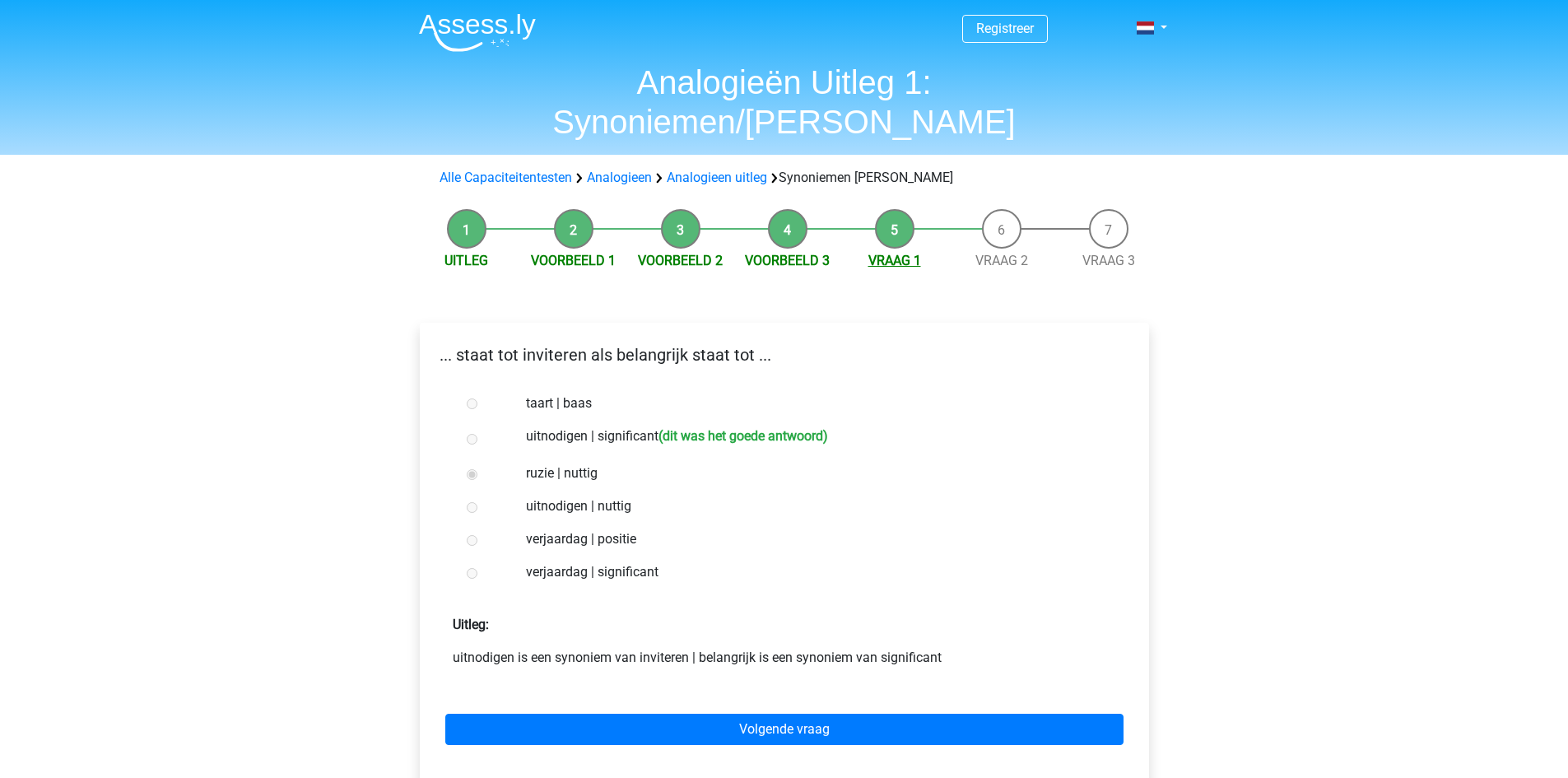
click at [886, 253] on link "Vraag 1" at bounding box center [895, 261] width 52 height 16
